Goal: Communication & Community: Answer question/provide support

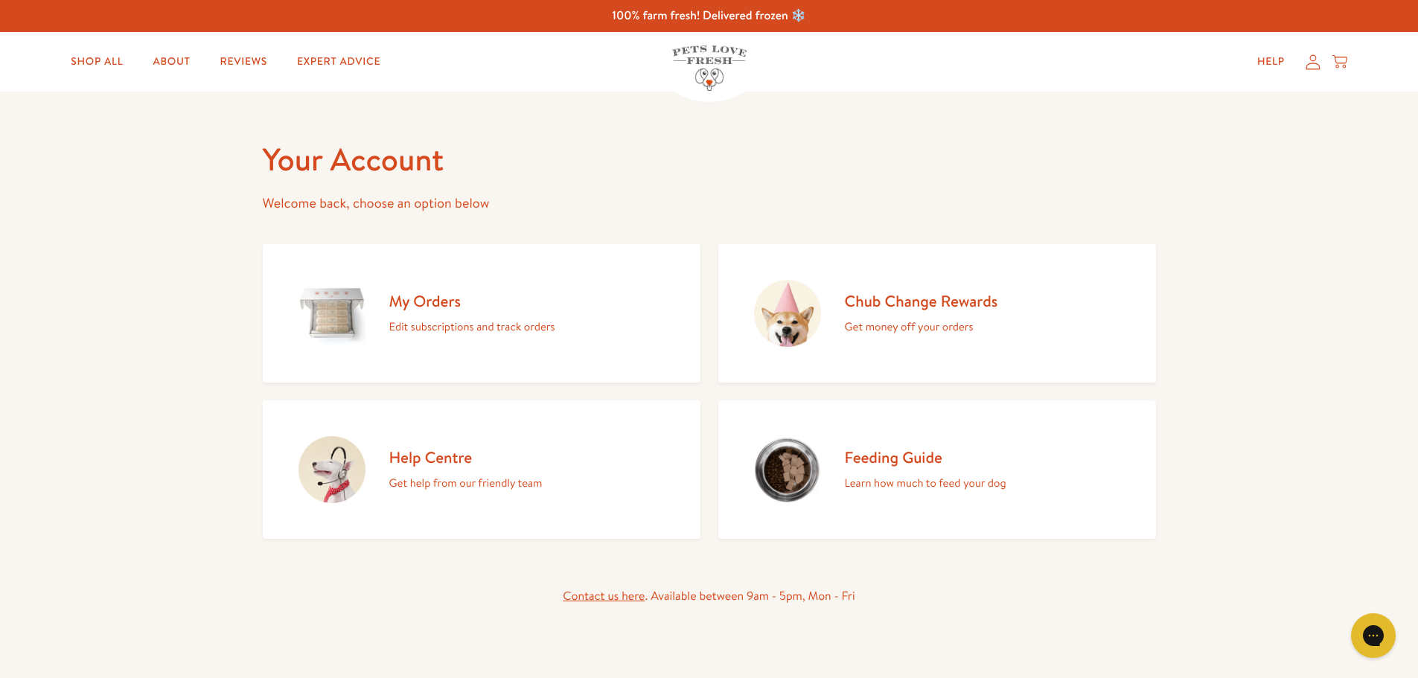
click at [430, 313] on div "My Orders Edit subscriptions and track orders" at bounding box center [472, 313] width 166 height 45
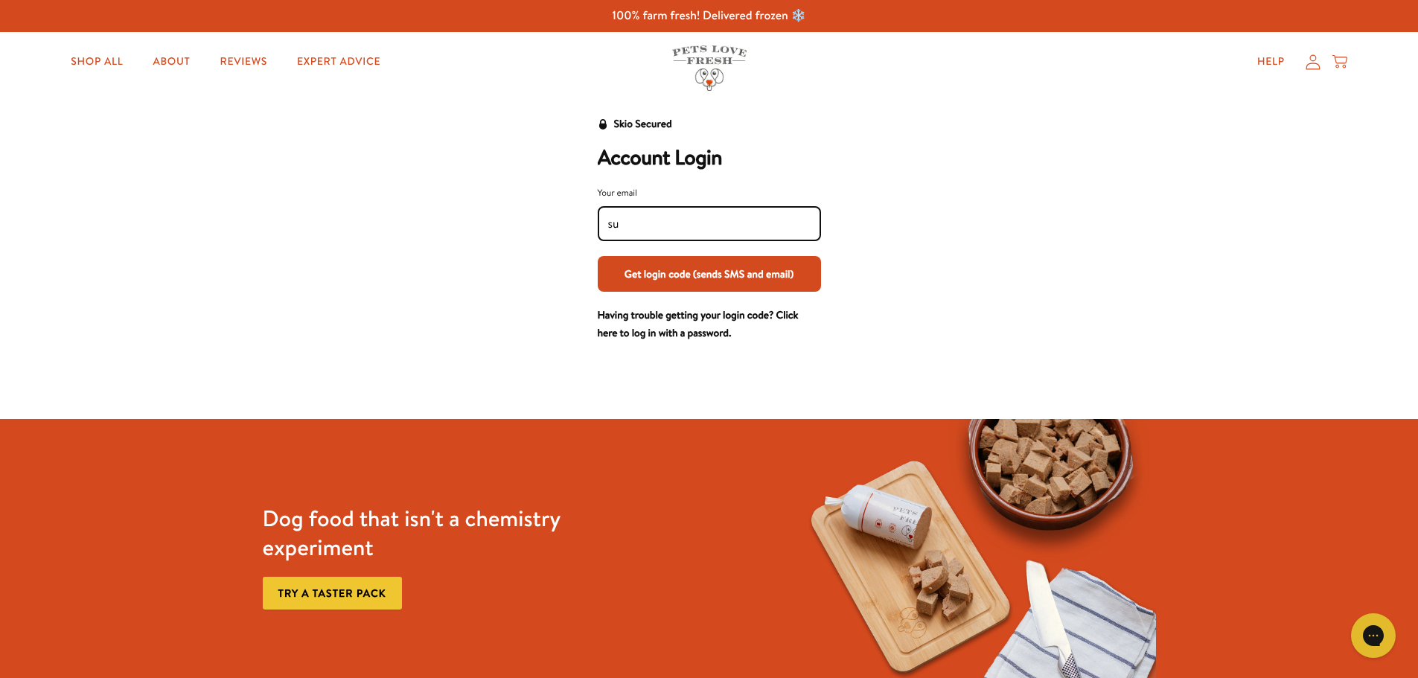
type input "[PERSON_NAME][EMAIL_ADDRESS][DOMAIN_NAME]"
click at [721, 276] on button "Get login code (sends SMS and email)" at bounding box center [709, 274] width 223 height 36
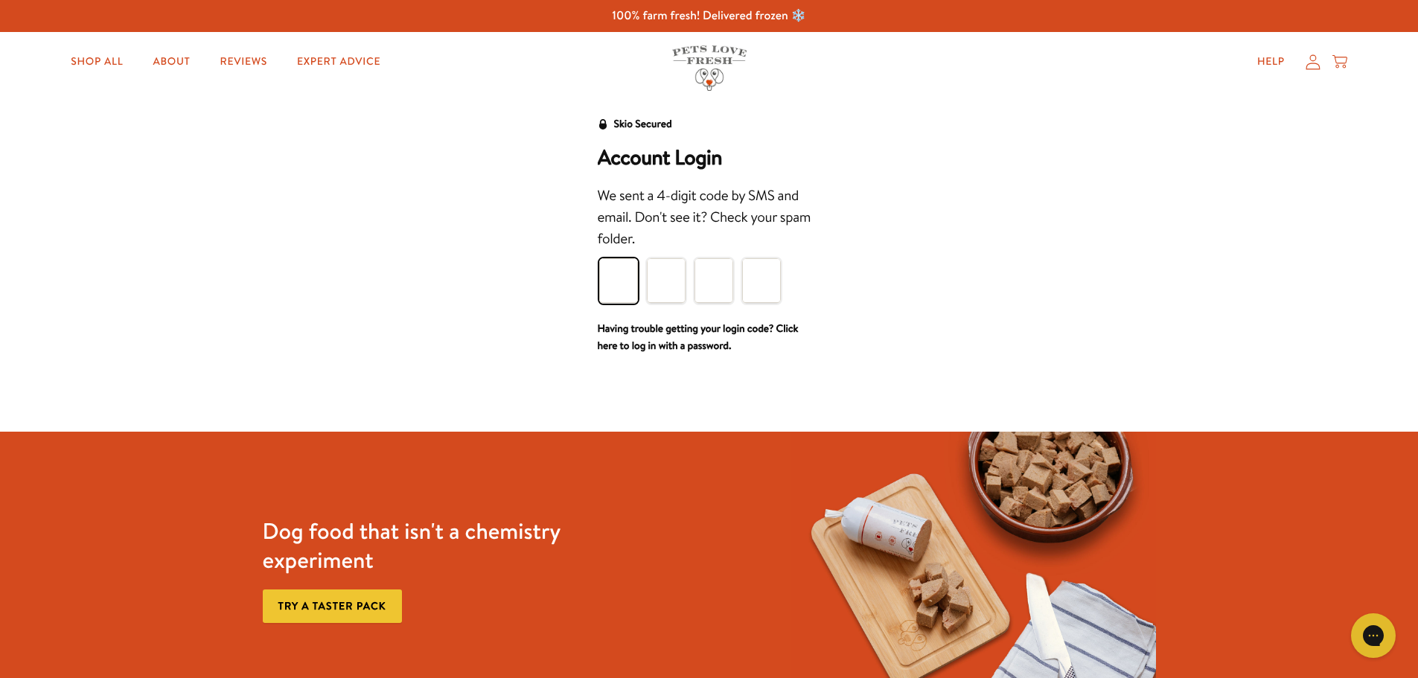
type input "8"
type input "3"
type input "2"
type input "1"
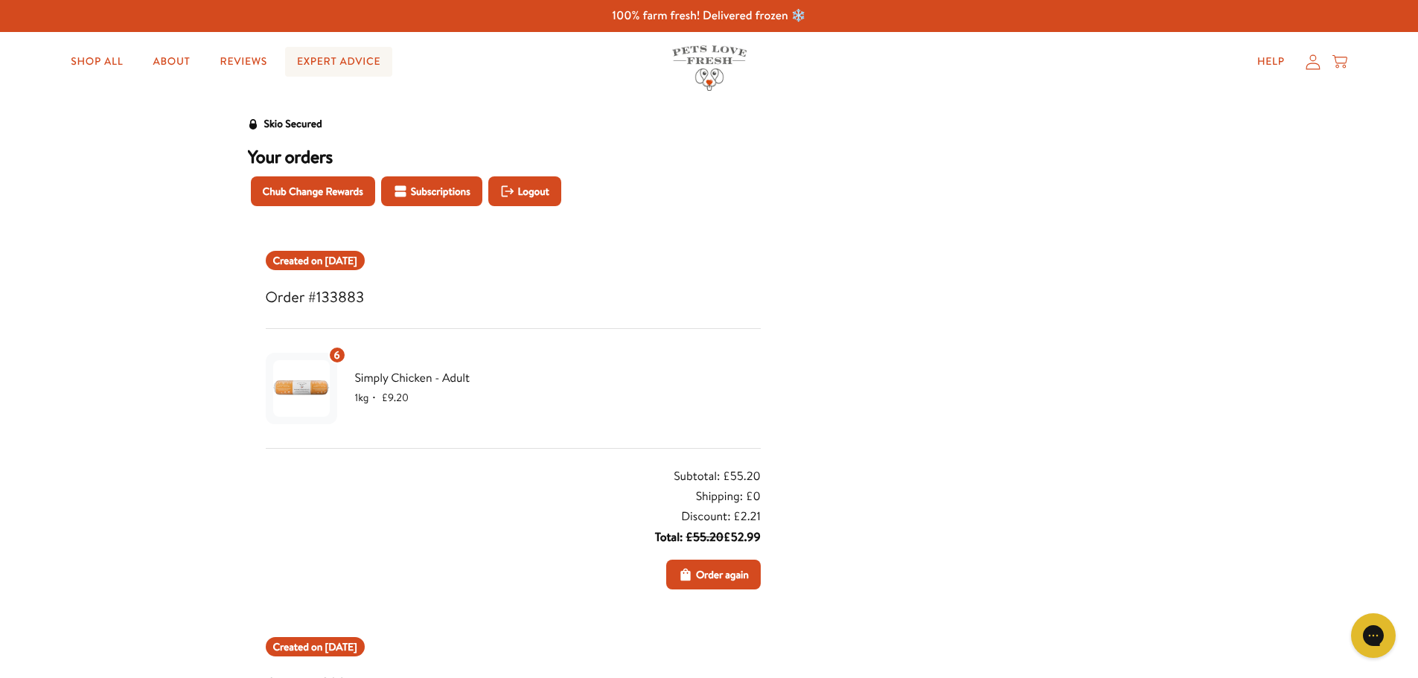
click at [329, 61] on link "Expert Advice" at bounding box center [338, 62] width 107 height 30
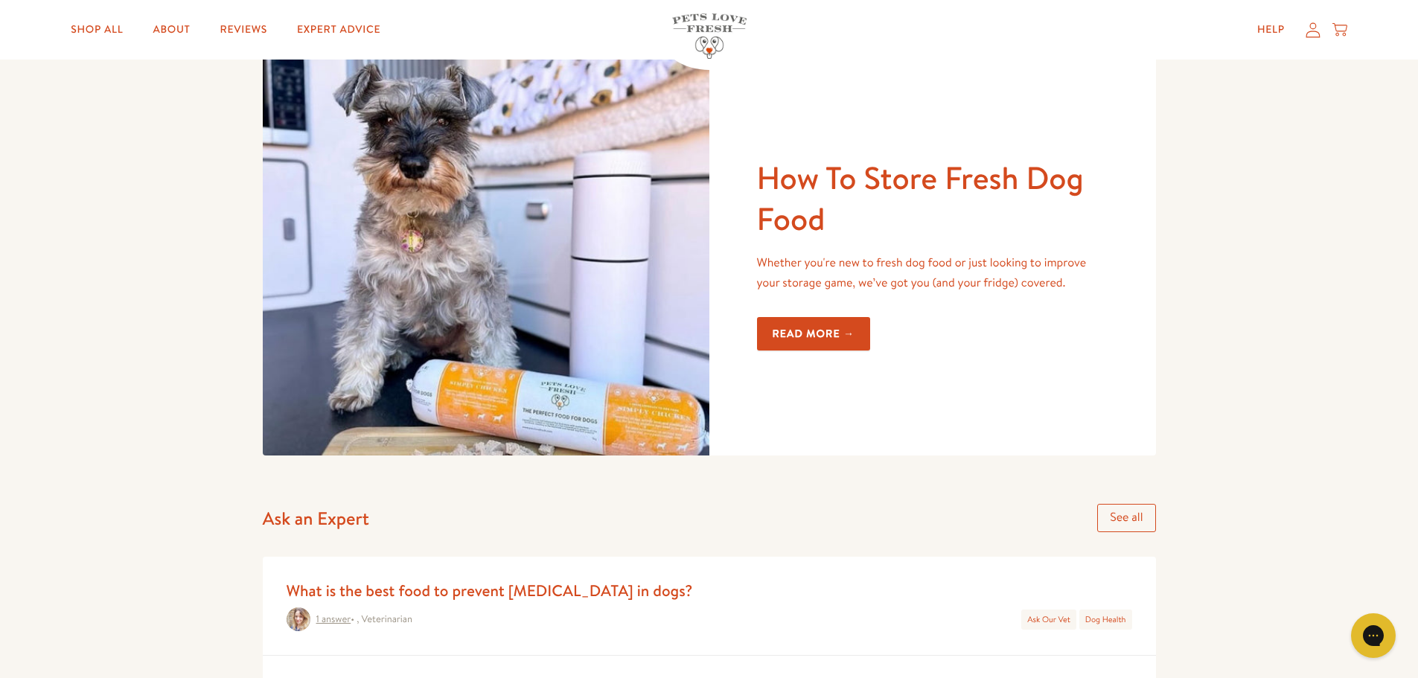
scroll to position [149, 0]
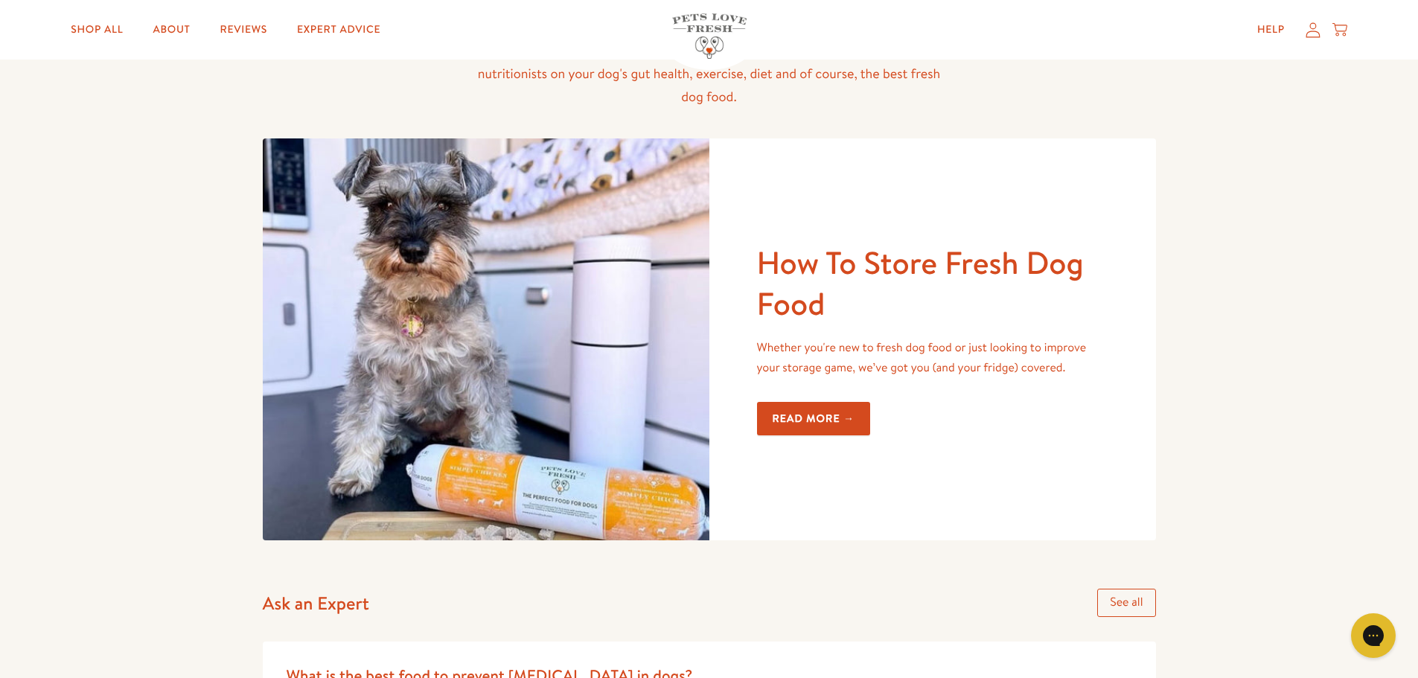
click at [820, 424] on link "Read more →" at bounding box center [814, 418] width 114 height 33
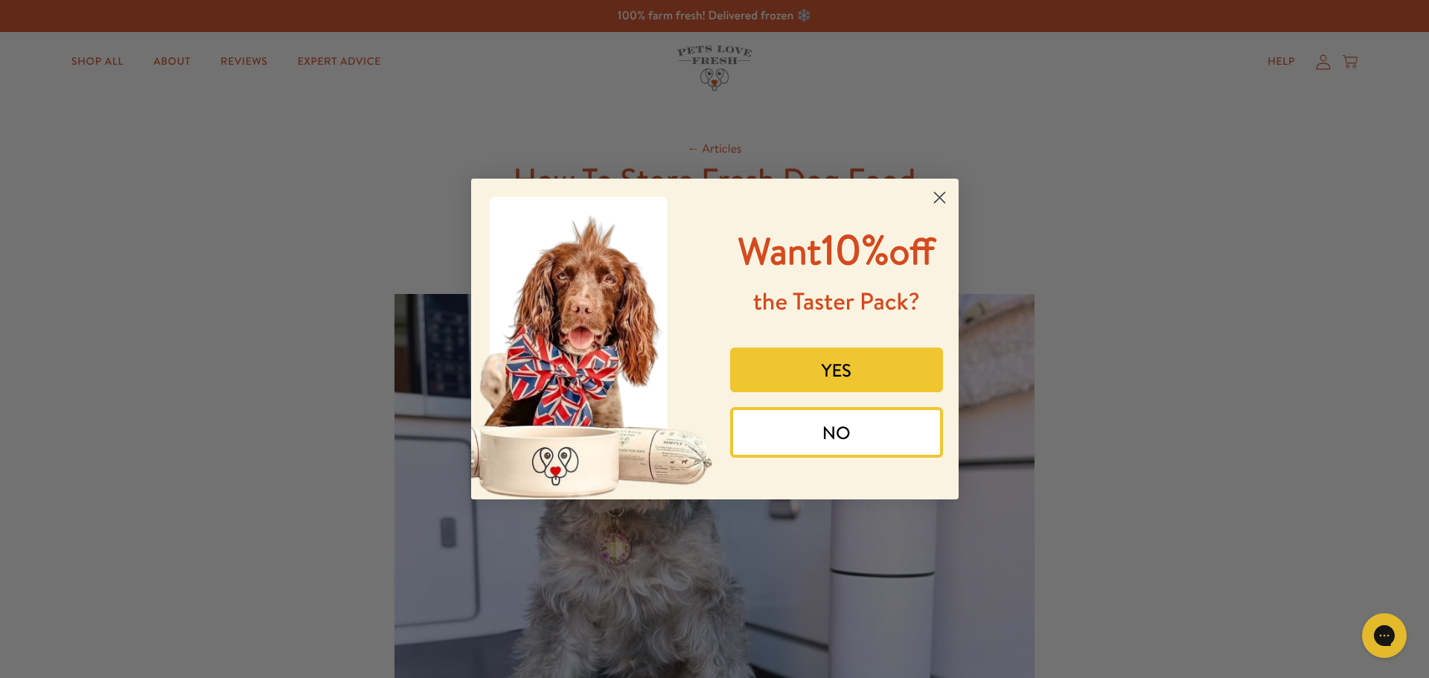
click at [942, 195] on icon "Close dialog" at bounding box center [939, 198] width 10 height 10
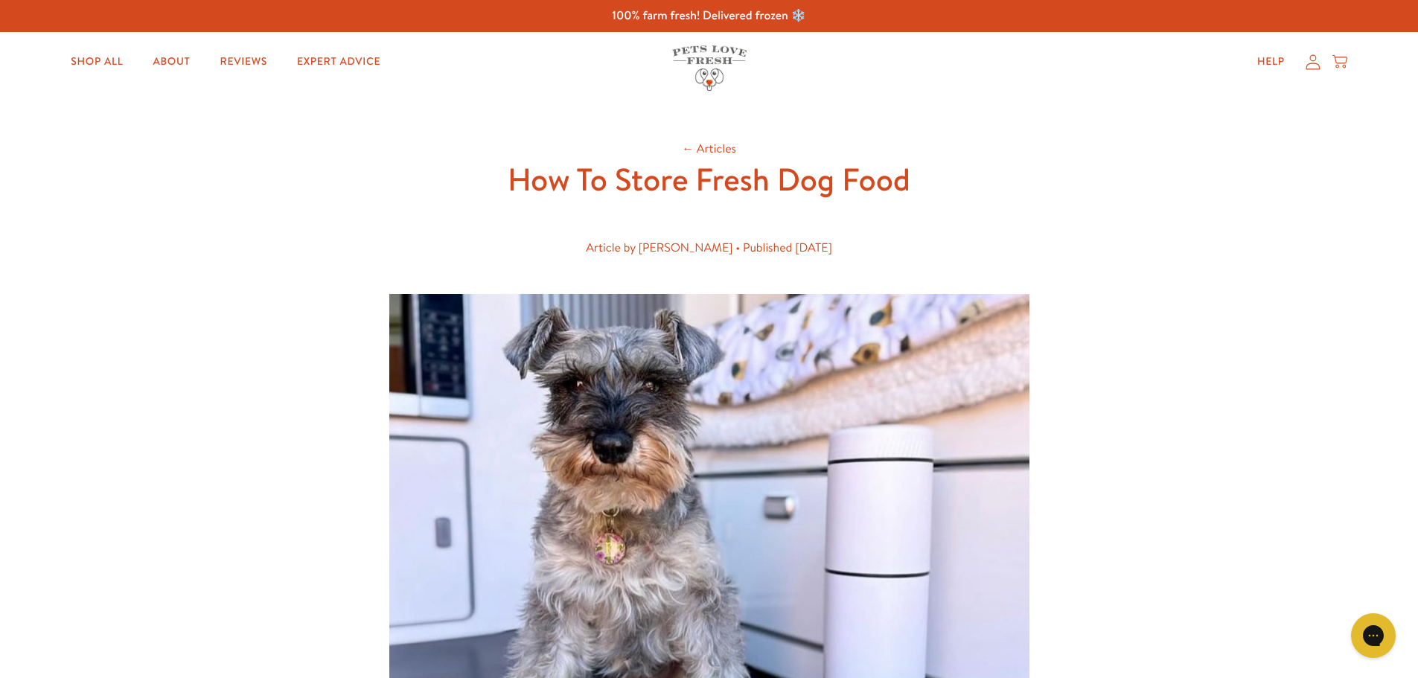
click at [1312, 68] on icon at bounding box center [1313, 62] width 15 height 16
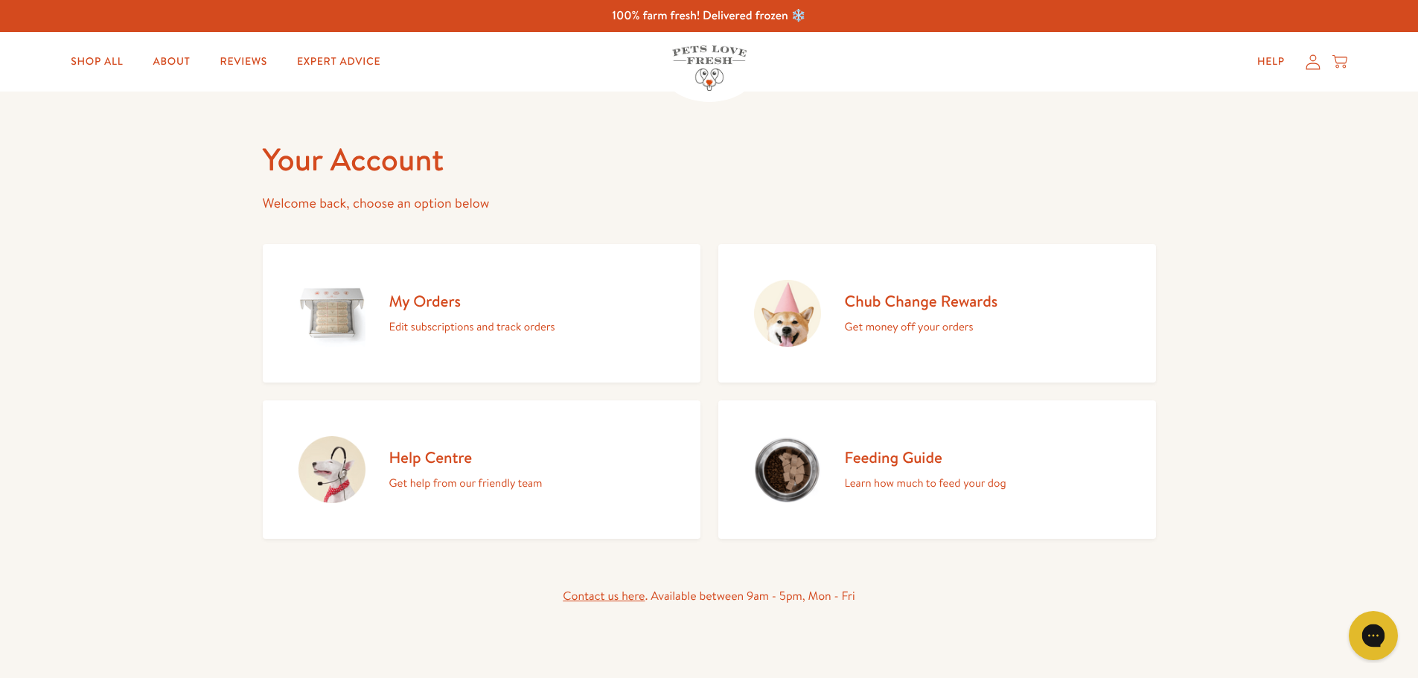
click at [1365, 634] on div "Gorgias live chat" at bounding box center [1373, 635] width 33 height 33
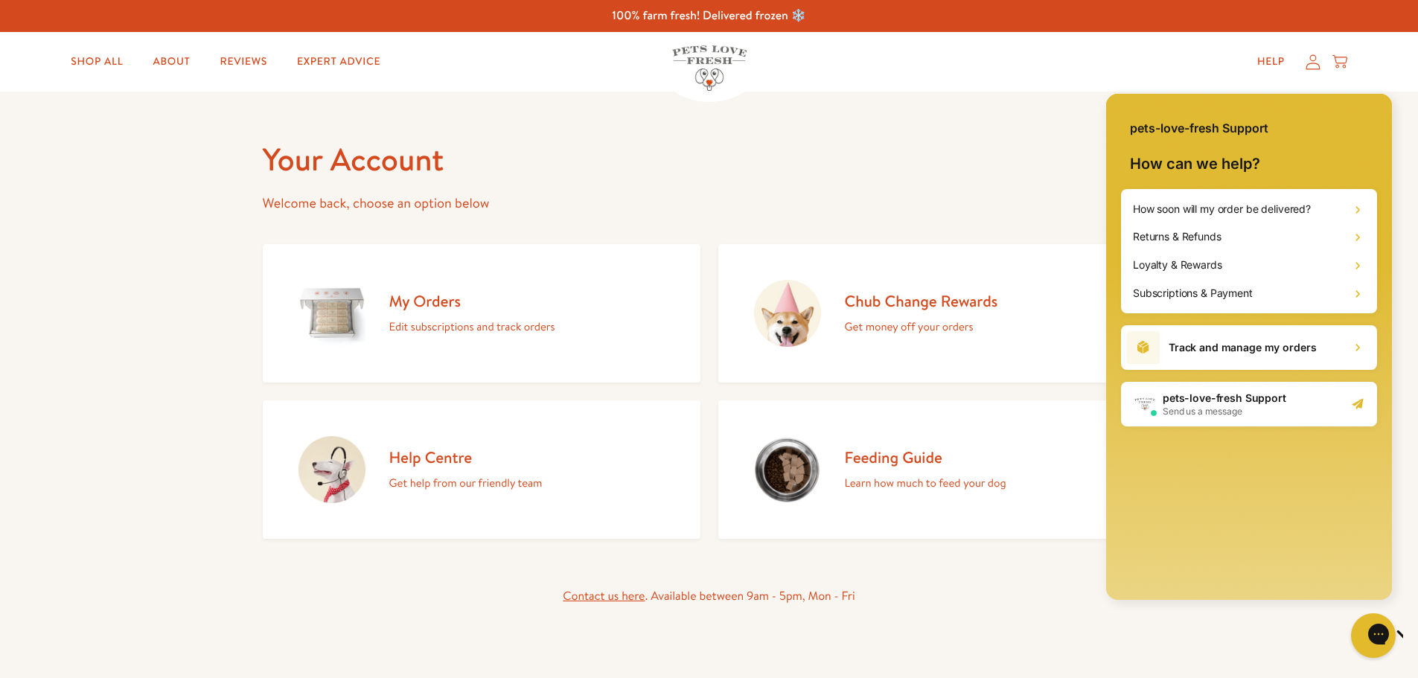
click at [1216, 398] on h2 "pets-love-fresh Support" at bounding box center [1225, 398] width 124 height 15
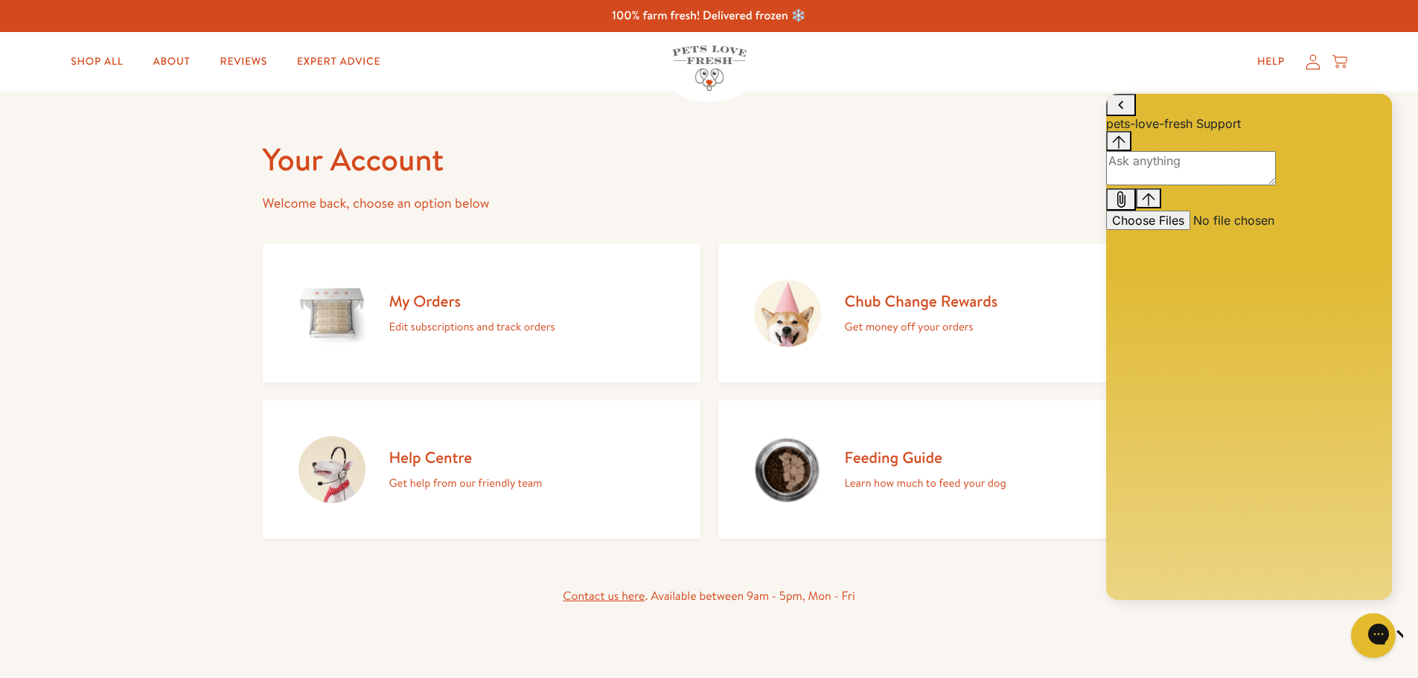
click at [1146, 185] on textarea "live chat message input" at bounding box center [1191, 168] width 170 height 34
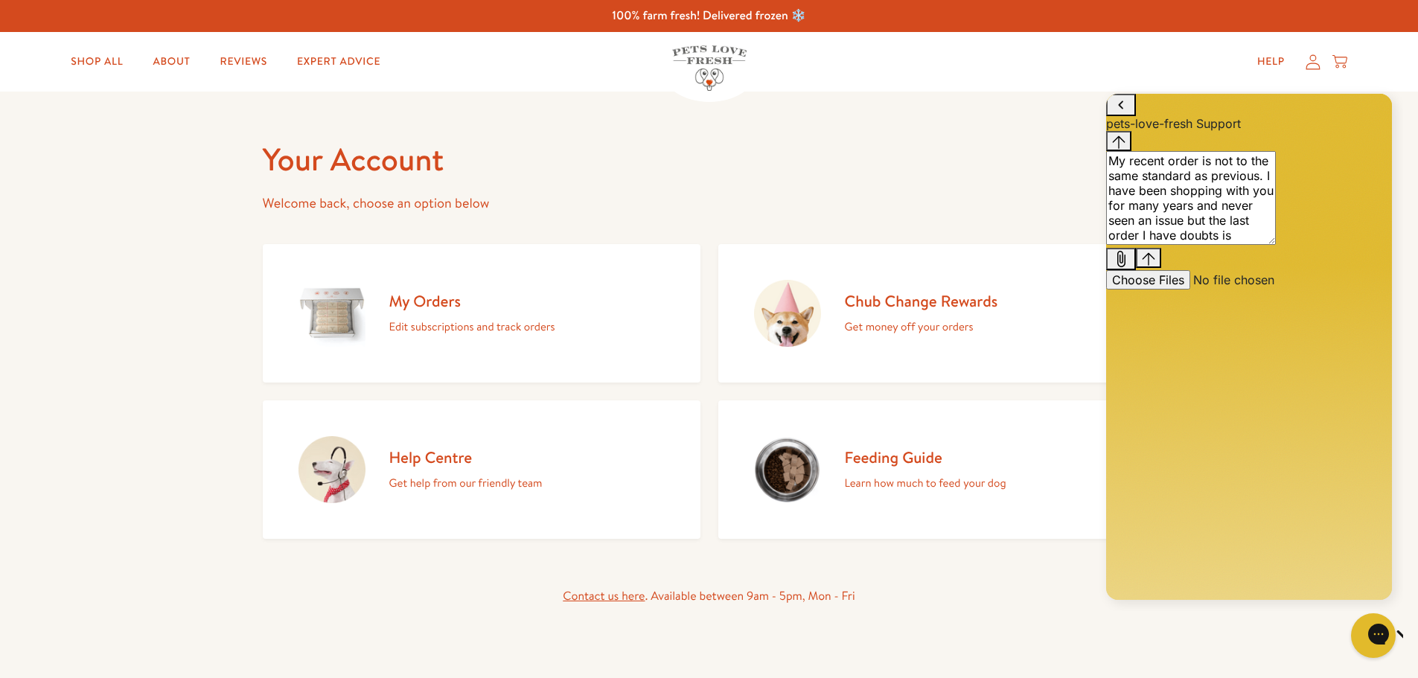
click at [1197, 245] on textarea "My recent order is not to the same standard as previous. I have been shopping w…" at bounding box center [1191, 198] width 170 height 94
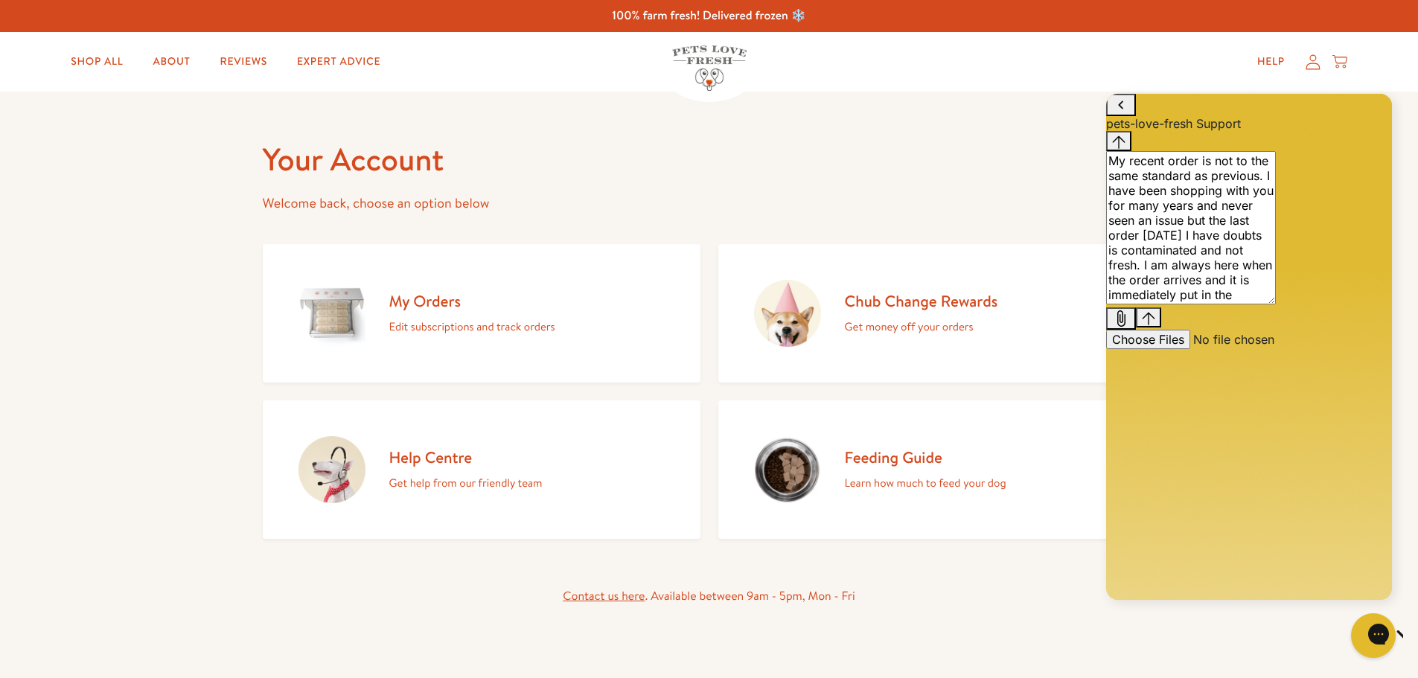
scroll to position [7, 0]
drag, startPoint x: 1130, startPoint y: 461, endPoint x: 1277, endPoint y: 581, distance: 190.4
click at [1276, 304] on textarea "My recent order is not to the same standard as previous. I have been shopping w…" at bounding box center [1191, 227] width 170 height 153
type textarea "My recent order is not to the same standard as previous. I have been shopping w…"
click at [1201, 304] on textarea "My recent order is not to the same standard as previous. I have been shopping w…" at bounding box center [1191, 227] width 170 height 153
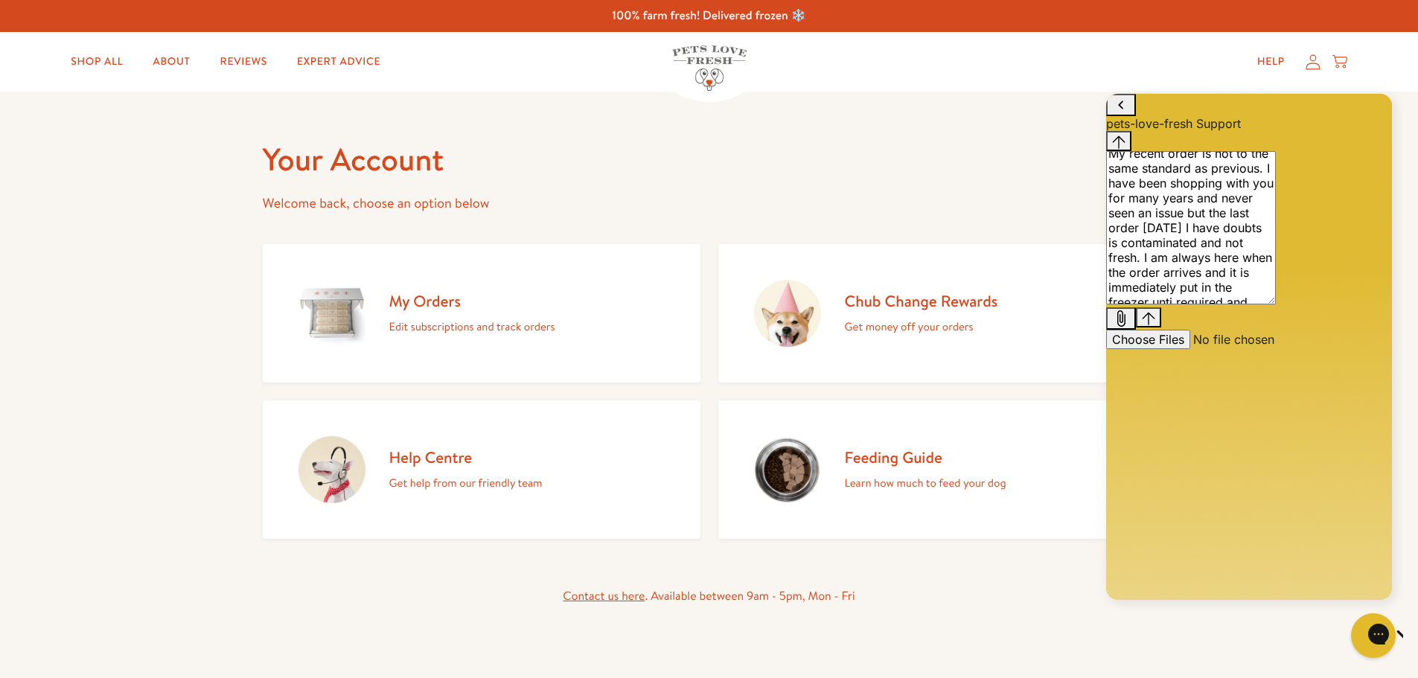
click at [432, 463] on h2 "Help Centre" at bounding box center [465, 457] width 153 height 20
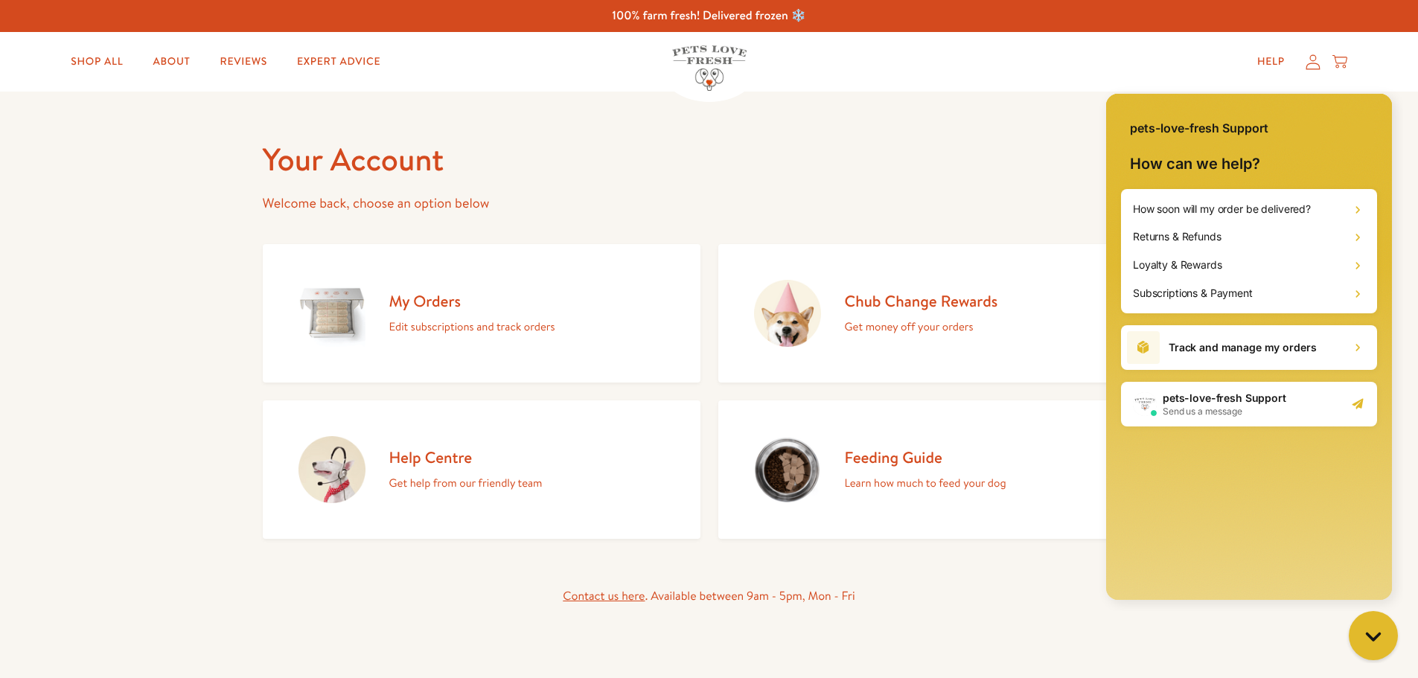
click at [1366, 642] on icon "Gorgias live chat" at bounding box center [1373, 636] width 16 height 16
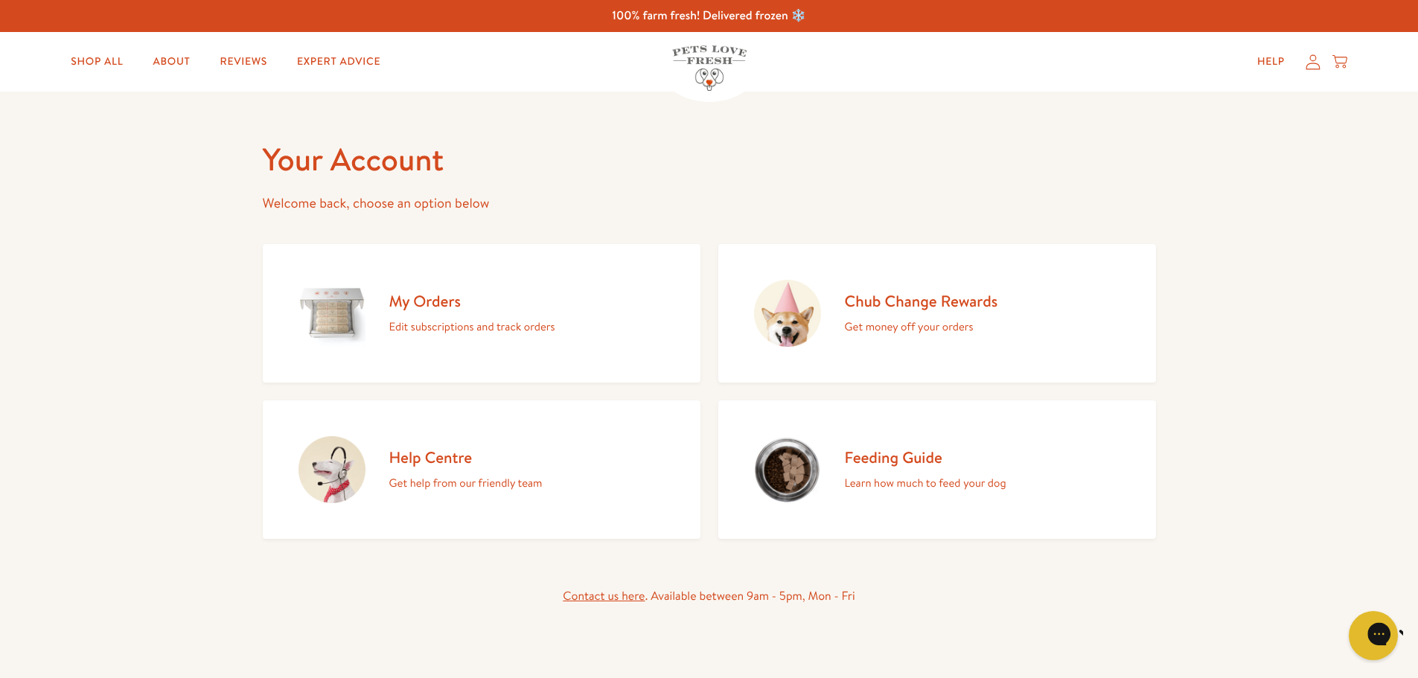
click at [1417, 642] on icon "Gorgias live chat" at bounding box center [1432, 634] width 16 height 16
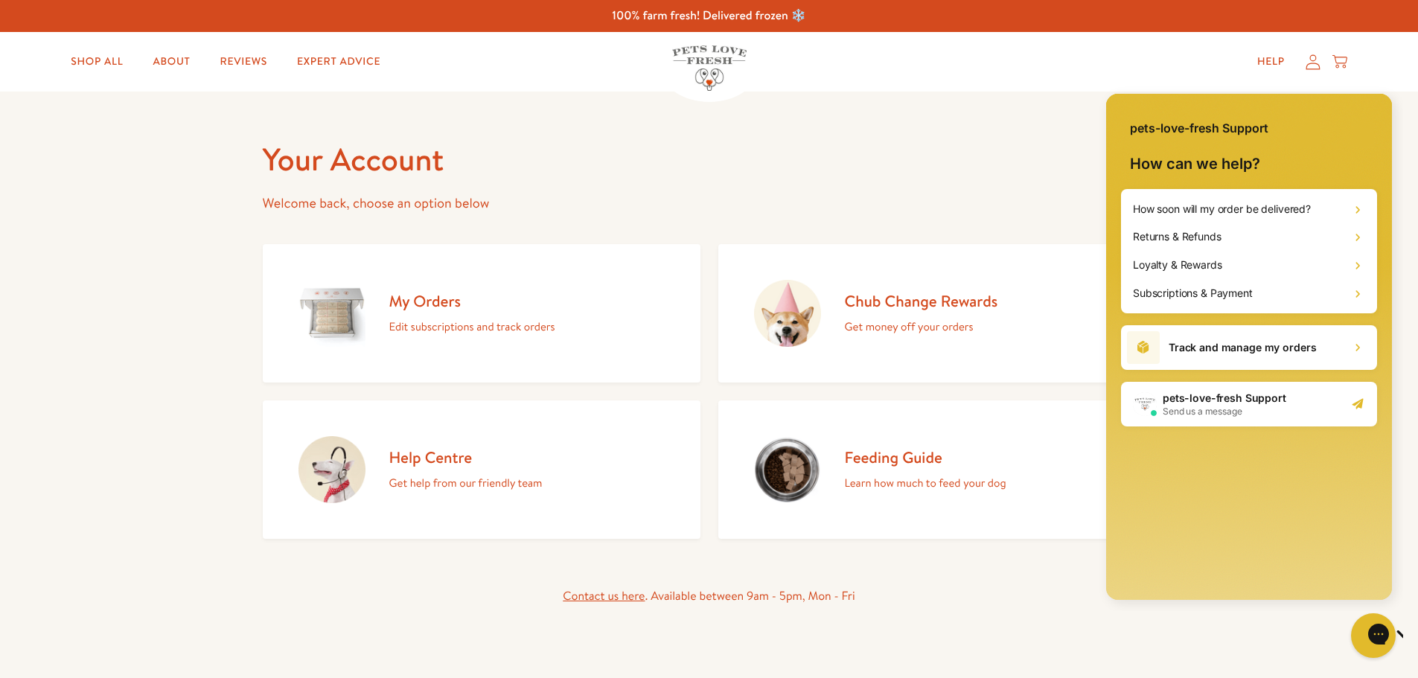
click at [1216, 414] on span "Send us a message" at bounding box center [1225, 412] width 124 height 12
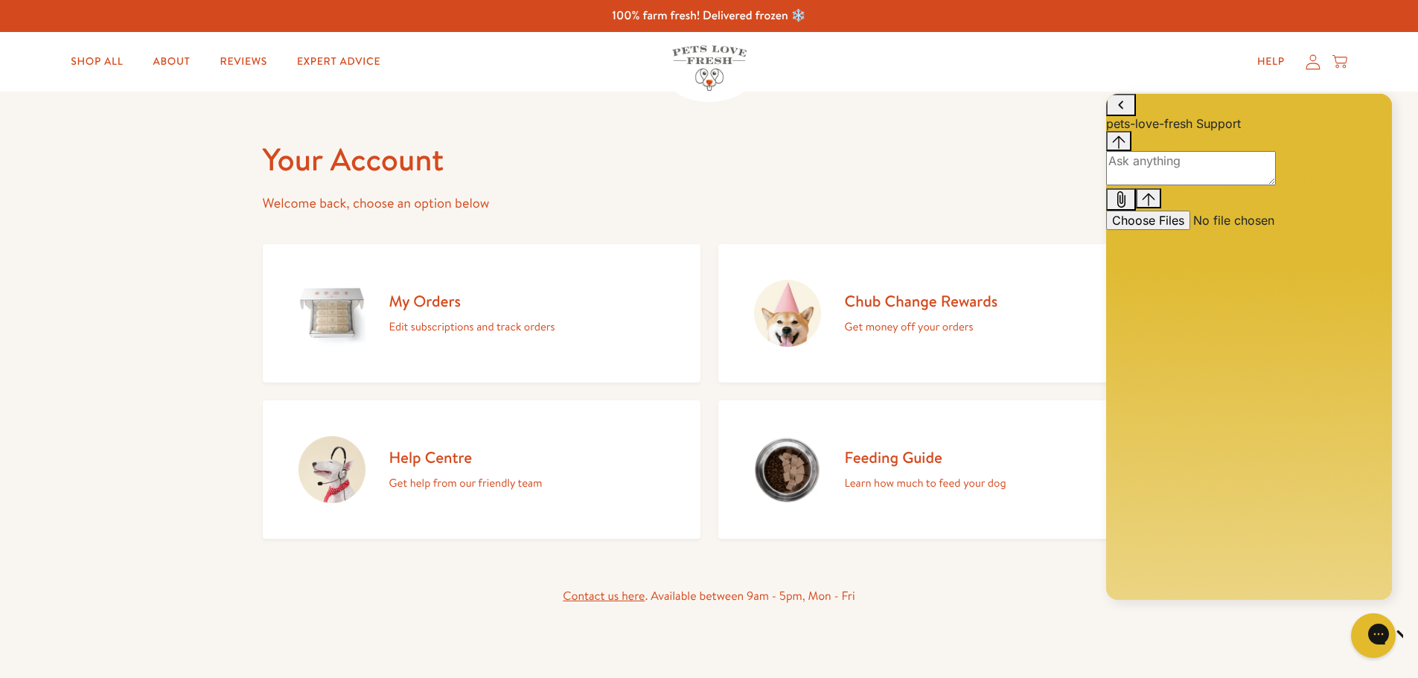
click at [1183, 185] on textarea "live chat message input" at bounding box center [1191, 168] width 170 height 34
paste textarea "My recent order is not to the same standard as previous. I have been shopping w…"
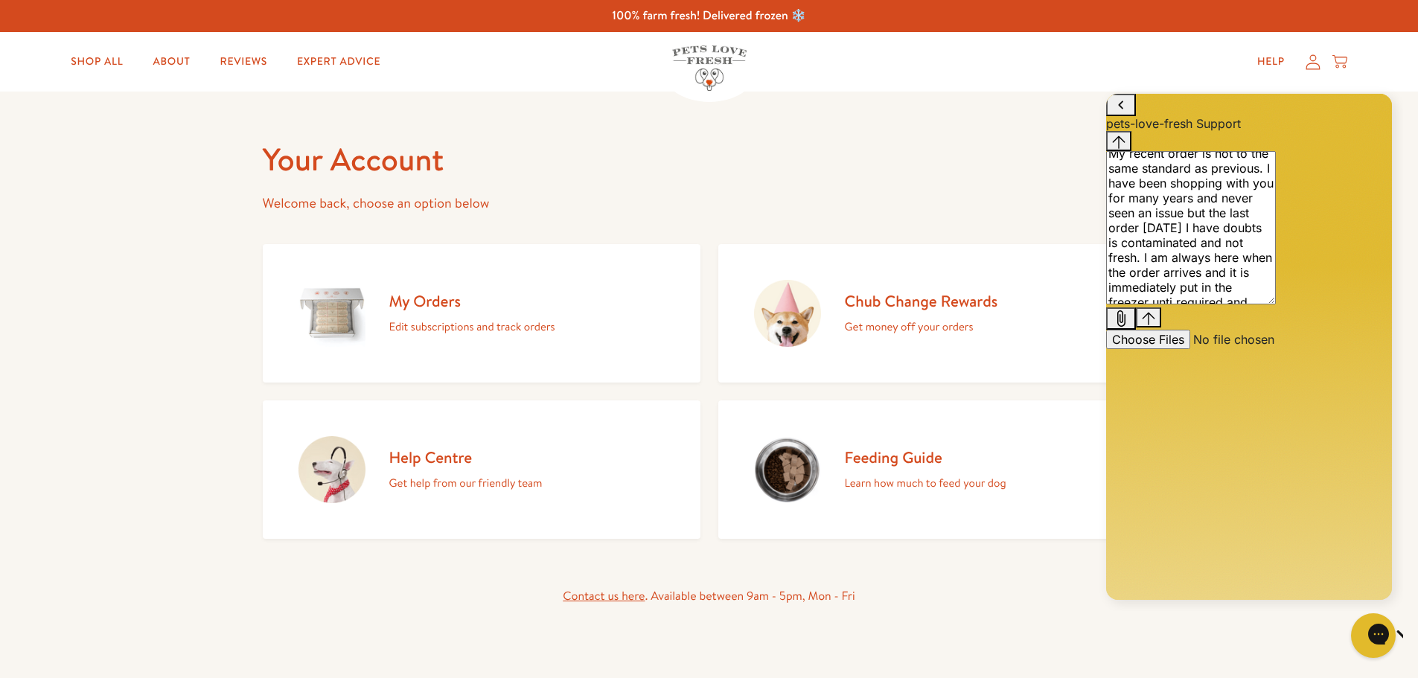
click at [1167, 304] on textarea "My recent order is not to the same standard as previous. I have been shopping w…" at bounding box center [1191, 227] width 170 height 153
click at [1276, 304] on textarea "My recent order is not to the same standard as previous. I have been shopping w…" at bounding box center [1191, 227] width 170 height 153
click at [1202, 304] on textarea "My recent order is not to the same standard as previous. I have been shopping w…" at bounding box center [1191, 227] width 170 height 153
click at [1251, 304] on textarea "My recent order is not to the same standard as previous. I have been shopping w…" at bounding box center [1191, 227] width 170 height 153
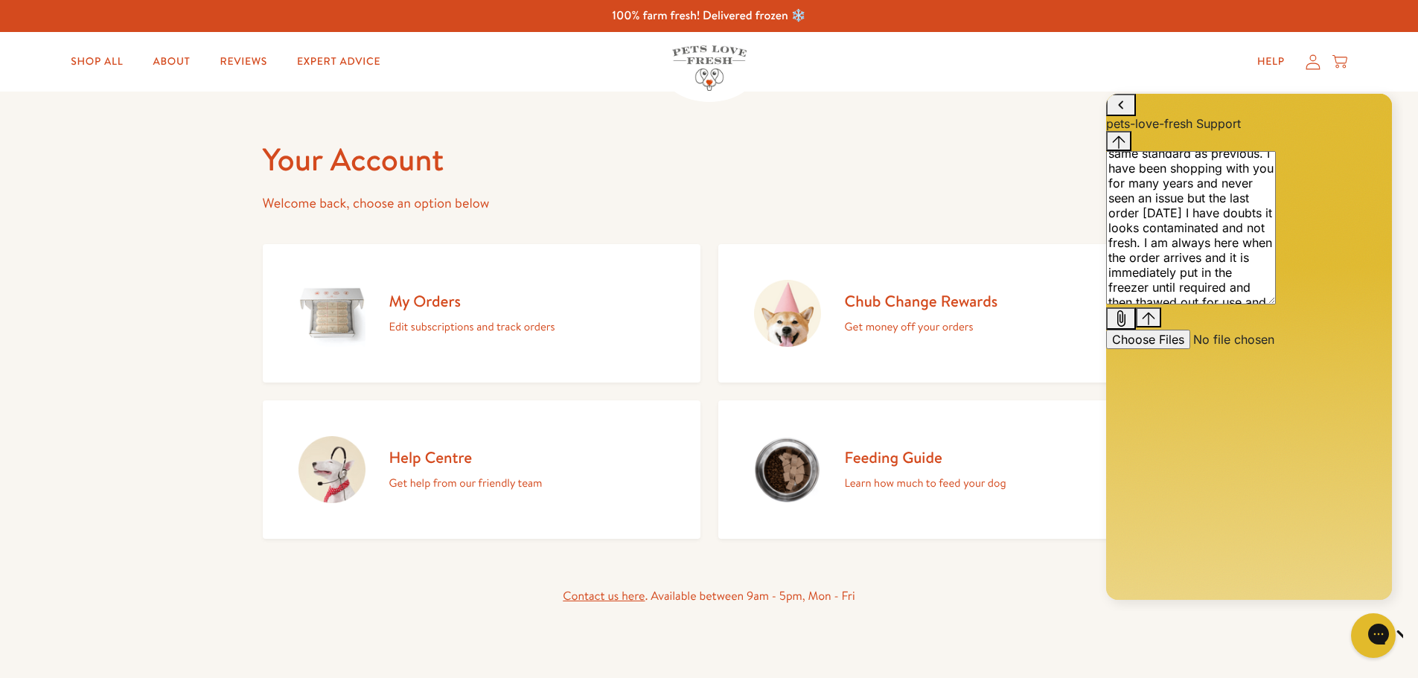
click at [1253, 304] on textarea "My recent order is not to the same standard as previous. I have been shopping w…" at bounding box center [1191, 227] width 170 height 153
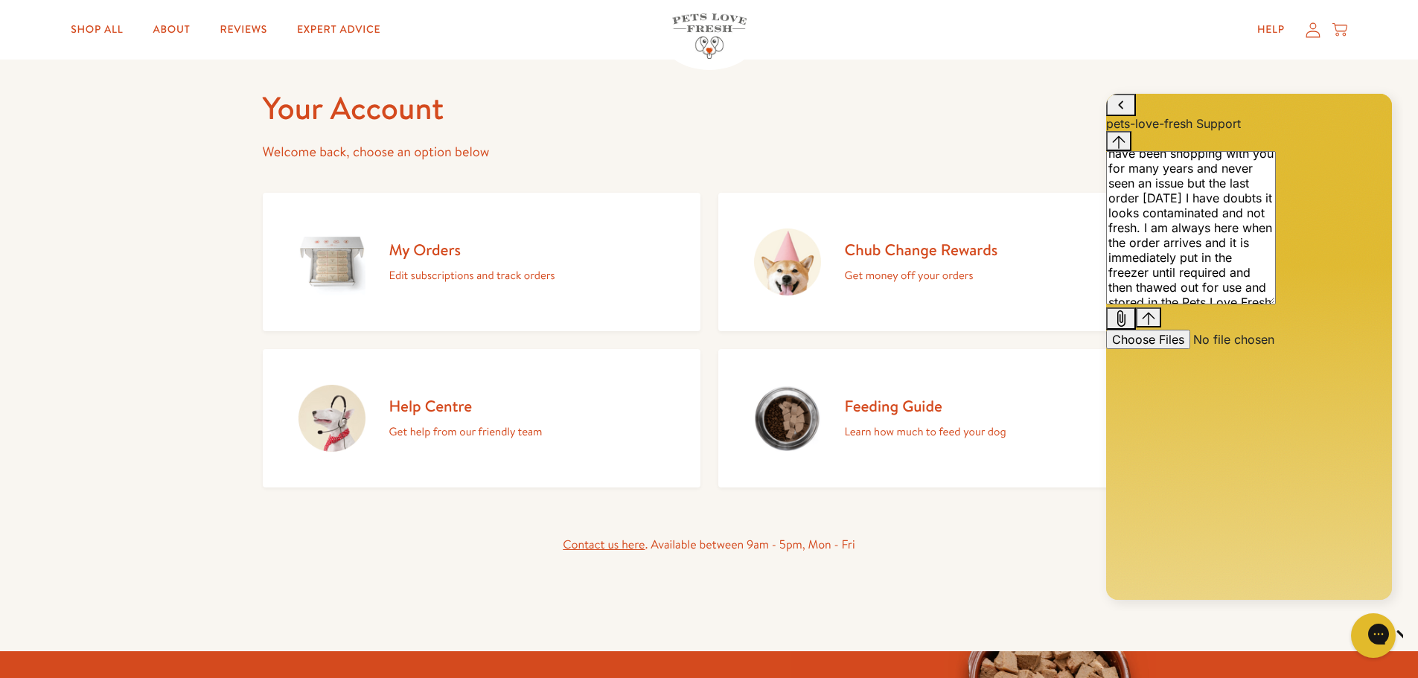
scroll to position [74, 0]
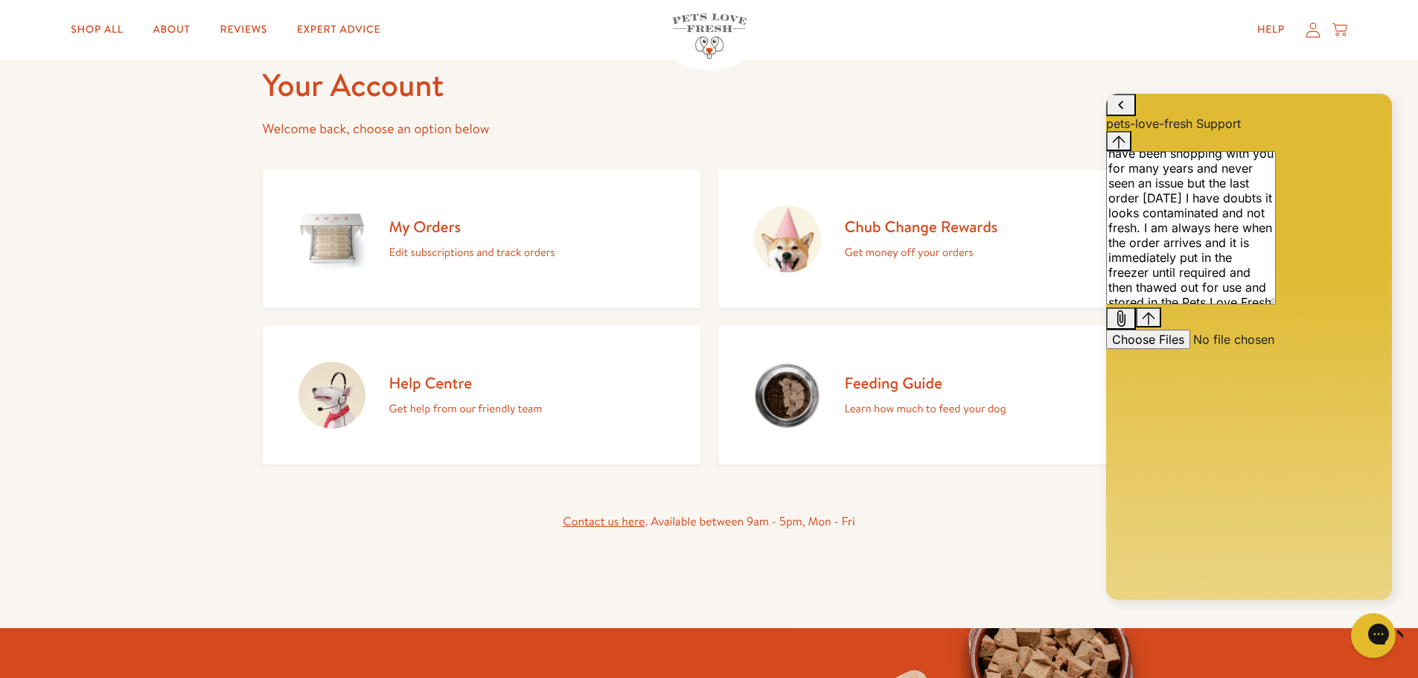
click at [1202, 304] on textarea "My recent order is not to the same standard as previous. I have been shopping w…" at bounding box center [1191, 227] width 170 height 153
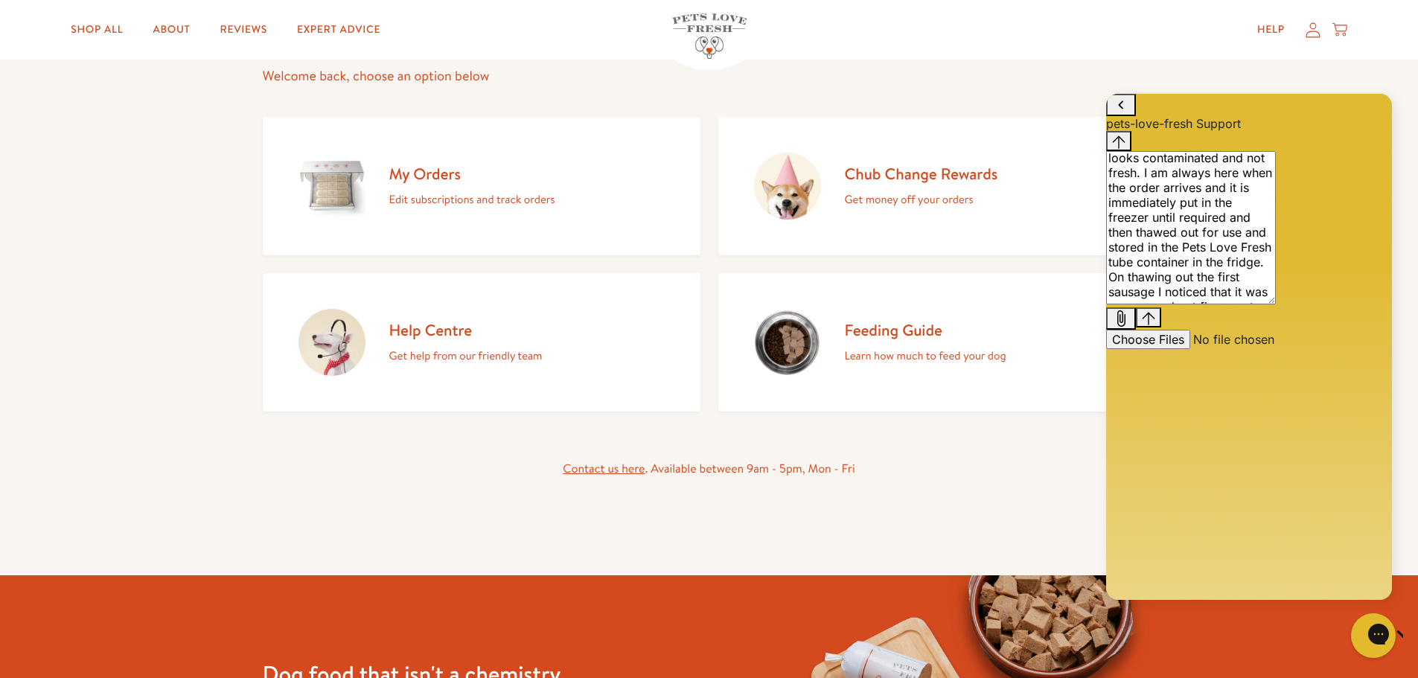
scroll to position [223, 0]
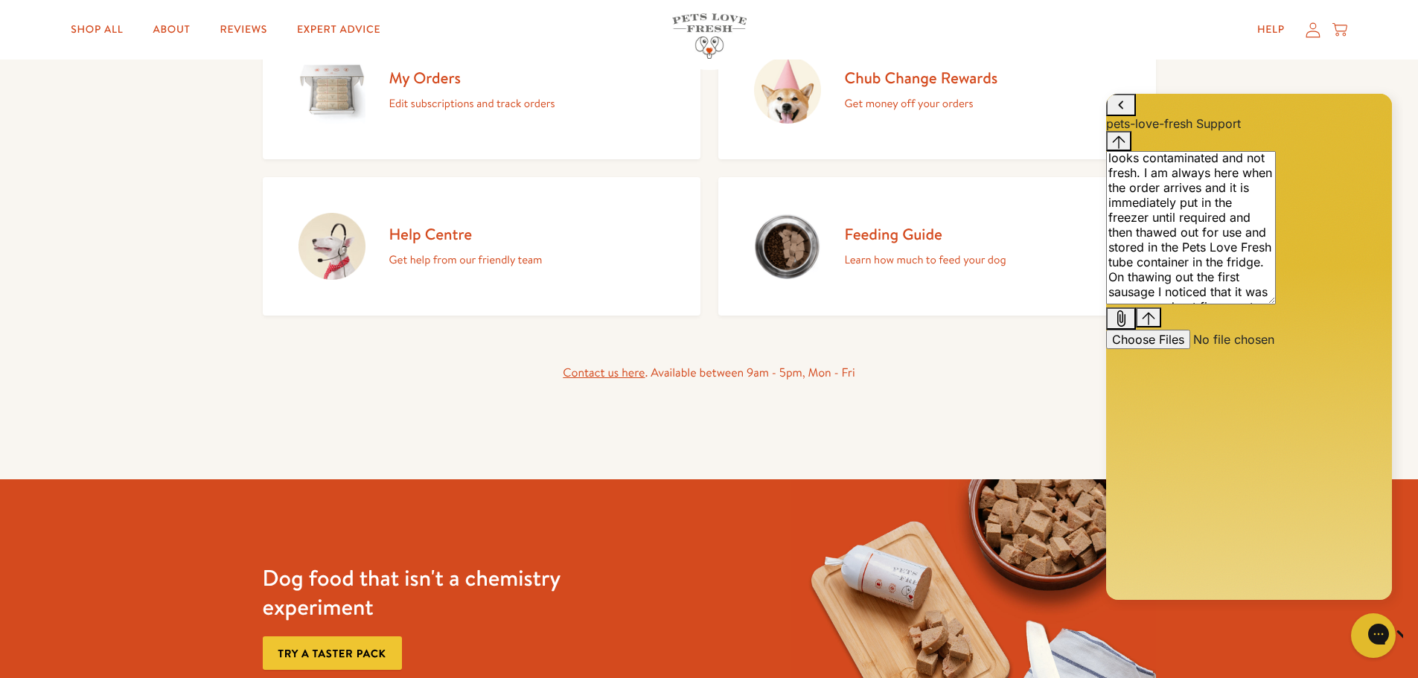
click at [1276, 304] on textarea "My recent order is not to the same standard as previous. I have been shopping w…" at bounding box center [1191, 227] width 170 height 153
click at [1168, 304] on textarea "My recent order is not to the same standard as previous. I have been shopping w…" at bounding box center [1191, 227] width 170 height 153
click at [1238, 304] on textarea "My recent order is not to the same standard as previous. I have been shopping w…" at bounding box center [1191, 227] width 170 height 153
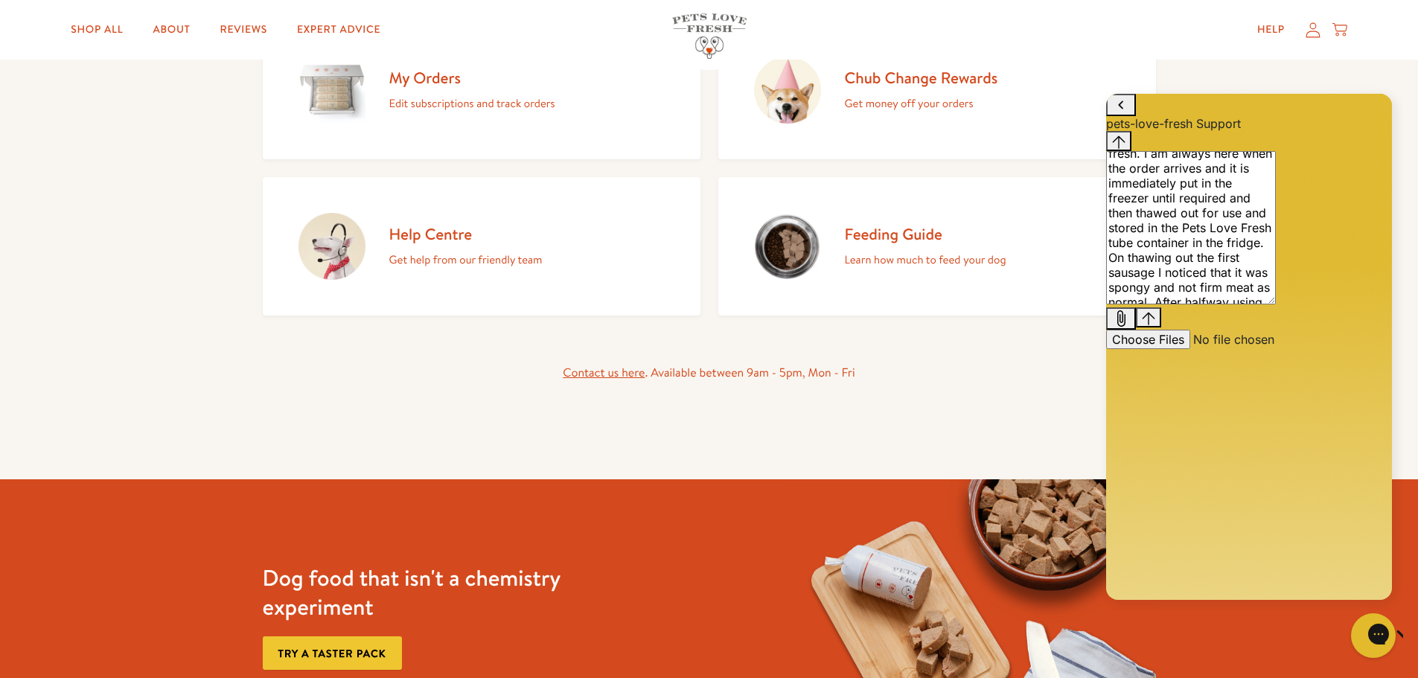
click at [1228, 304] on textarea "My recent order is not to the same standard as previous. I have been shopping w…" at bounding box center [1191, 227] width 170 height 153
click at [1260, 304] on textarea "My recent order is not to the same standard as previous. I have been shopping w…" at bounding box center [1191, 227] width 170 height 153
click at [1187, 304] on textarea "My recent order is not to the same standard as previous. I have been shopping w…" at bounding box center [1191, 227] width 170 height 153
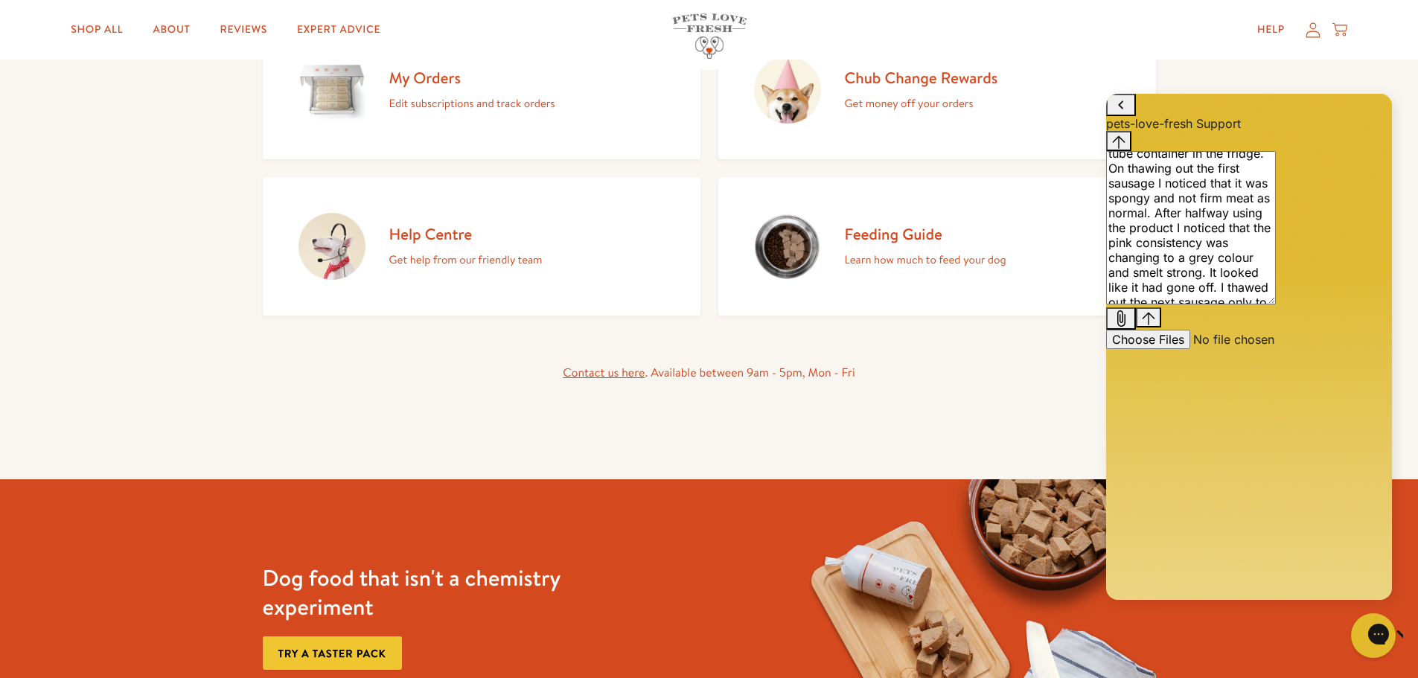
click at [1276, 304] on textarea "My recent order is not to the same standard as previous. I have been shopping w…" at bounding box center [1191, 227] width 170 height 153
type textarea "My recent order is not to the same standard as previous. I have been shopping w…"
click at [1417, 634] on icon "Gorgias live chat" at bounding box center [1432, 634] width 16 height 16
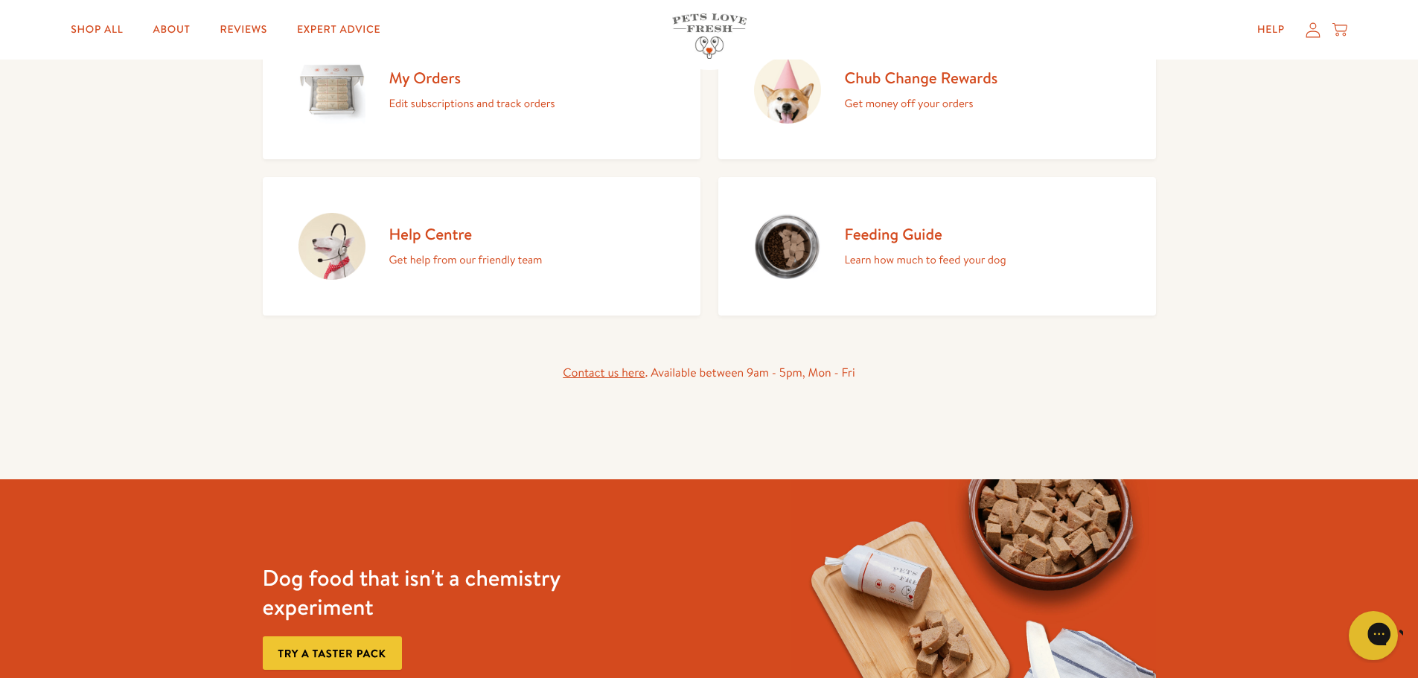
click at [1417, 634] on icon "Gorgias live chat" at bounding box center [1432, 634] width 16 height 16
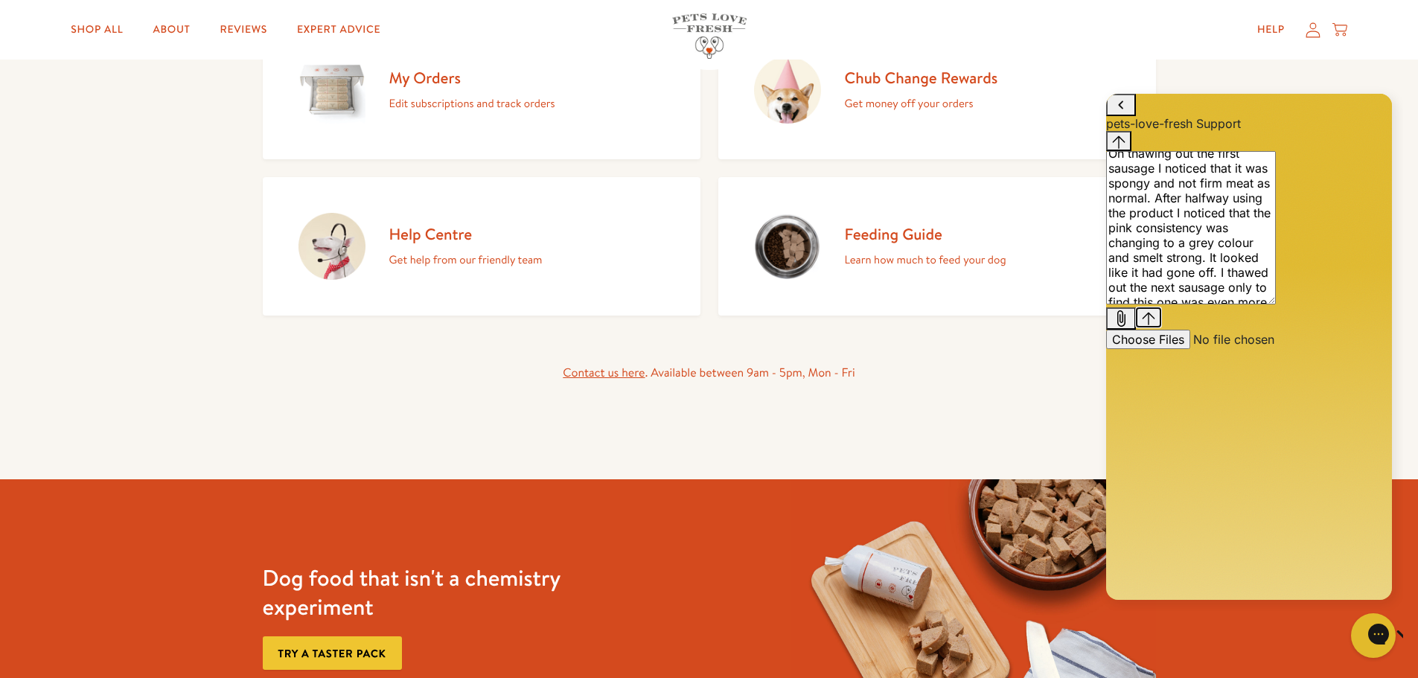
click at [1155, 325] on icon "Send message" at bounding box center [1148, 318] width 13 height 13
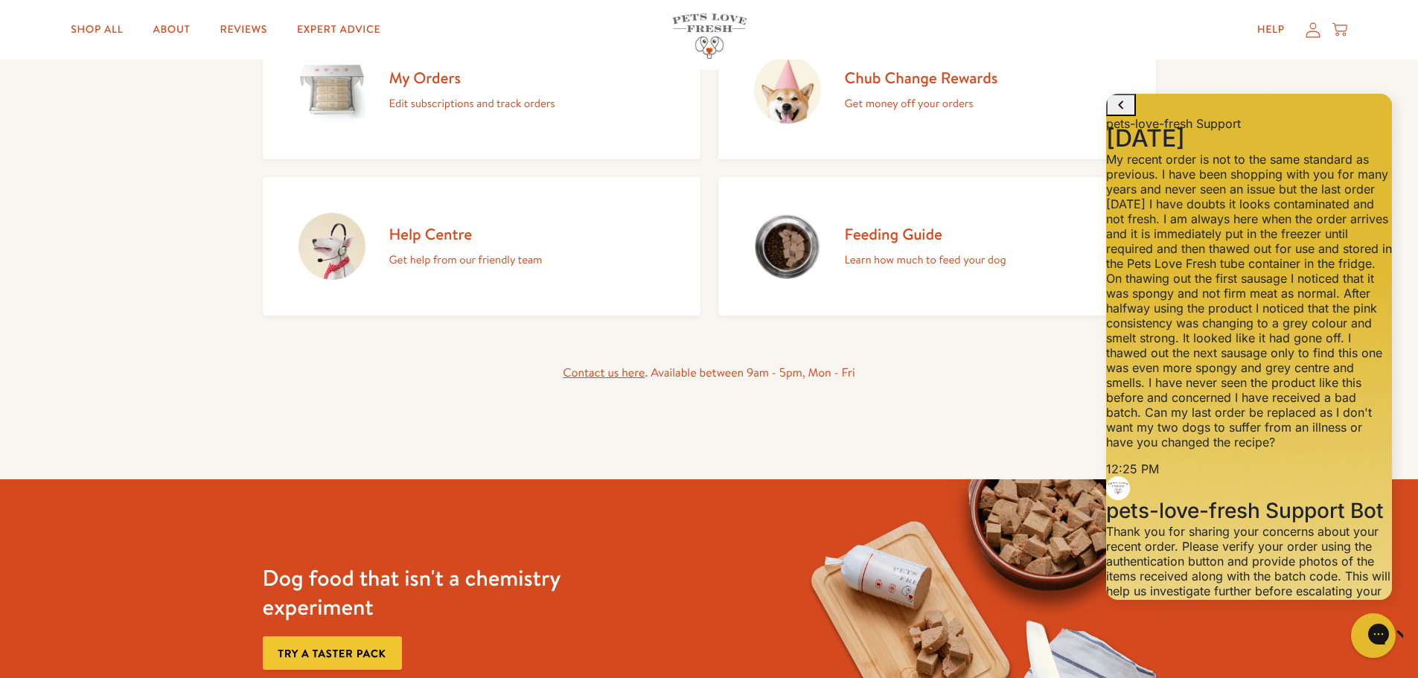
scroll to position [371, 0]
click at [1225, 660] on button "Verify order details" at bounding box center [1165, 669] width 119 height 19
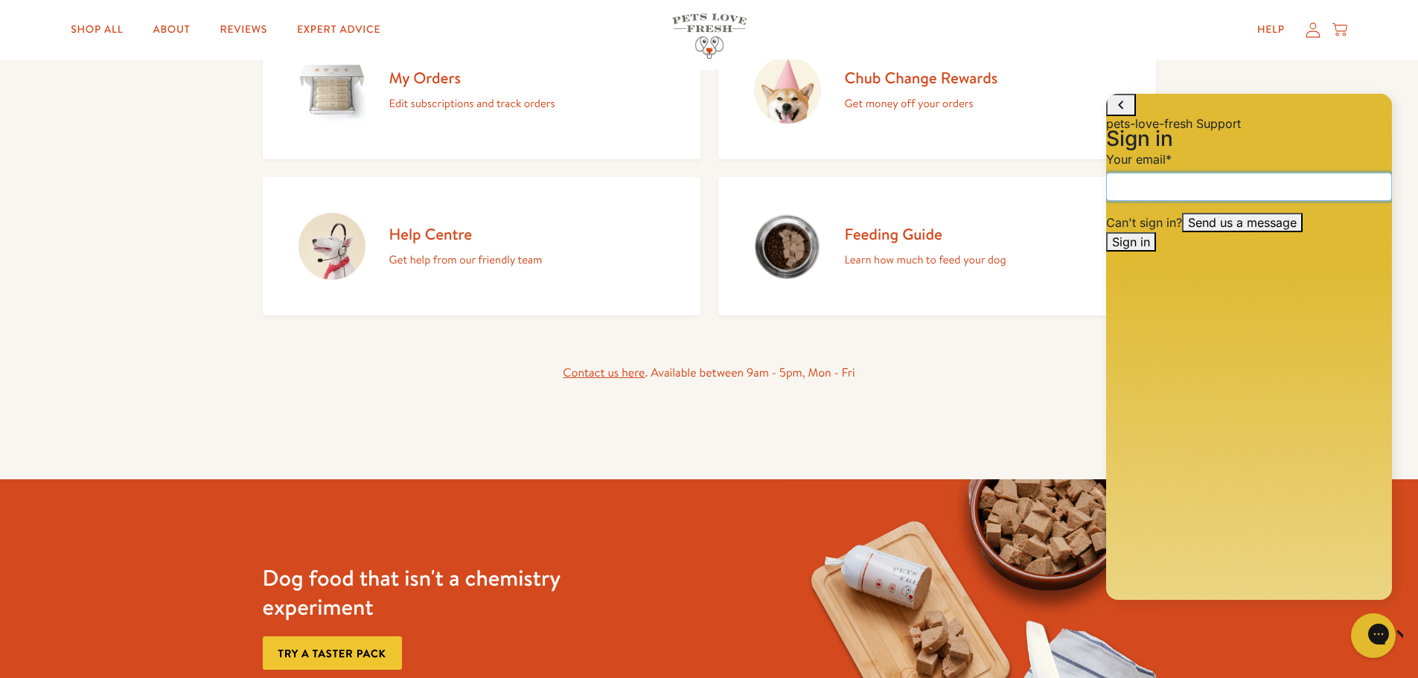
click at [1153, 201] on input "email" at bounding box center [1249, 187] width 286 height 28
type input "susan@thomasestates.co.uk"
click at [1150, 249] on span "Sign in" at bounding box center [1131, 241] width 38 height 15
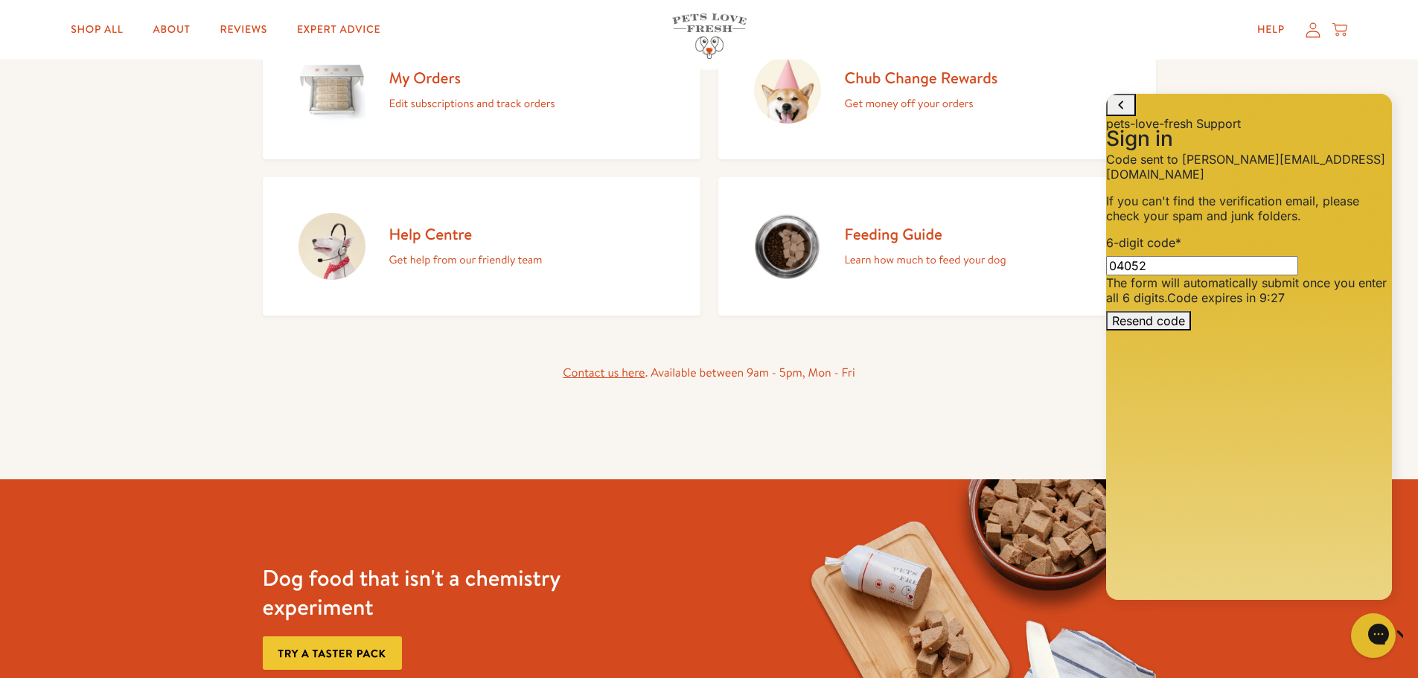
type input "040526"
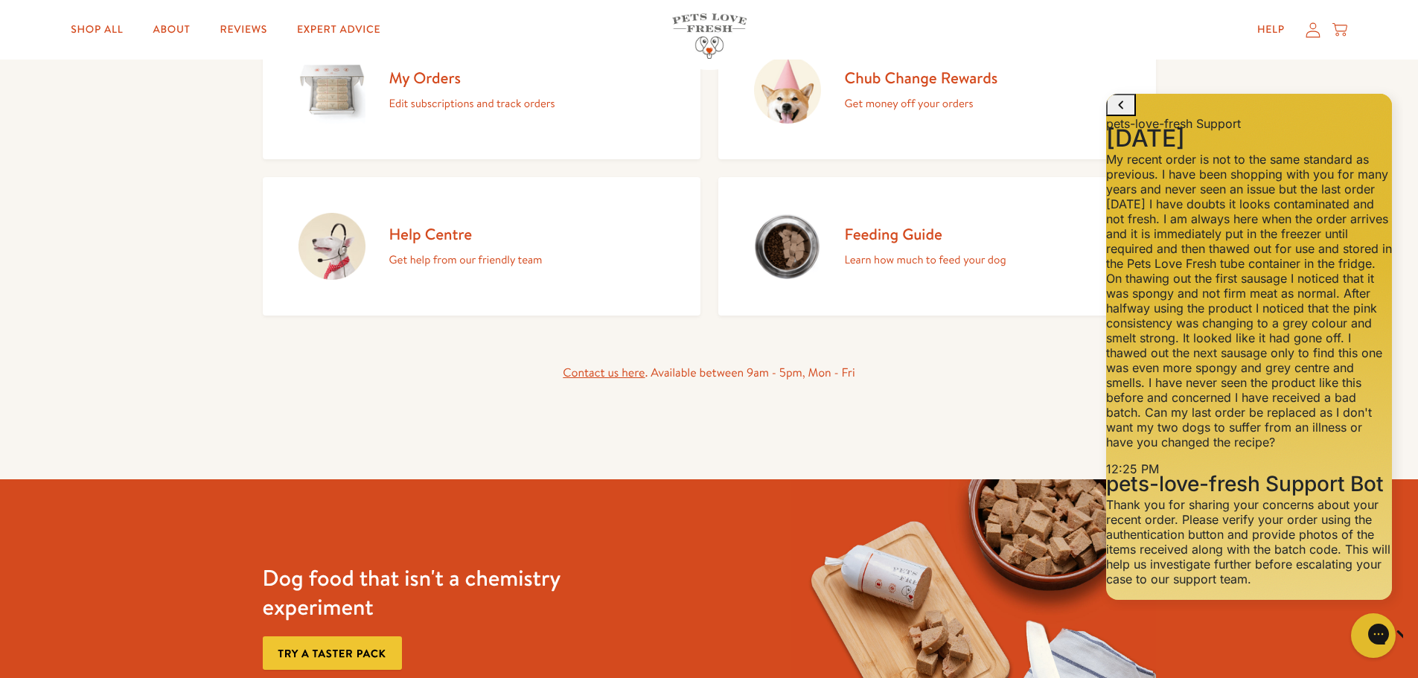
scroll to position [466, 0]
type textarea "~"
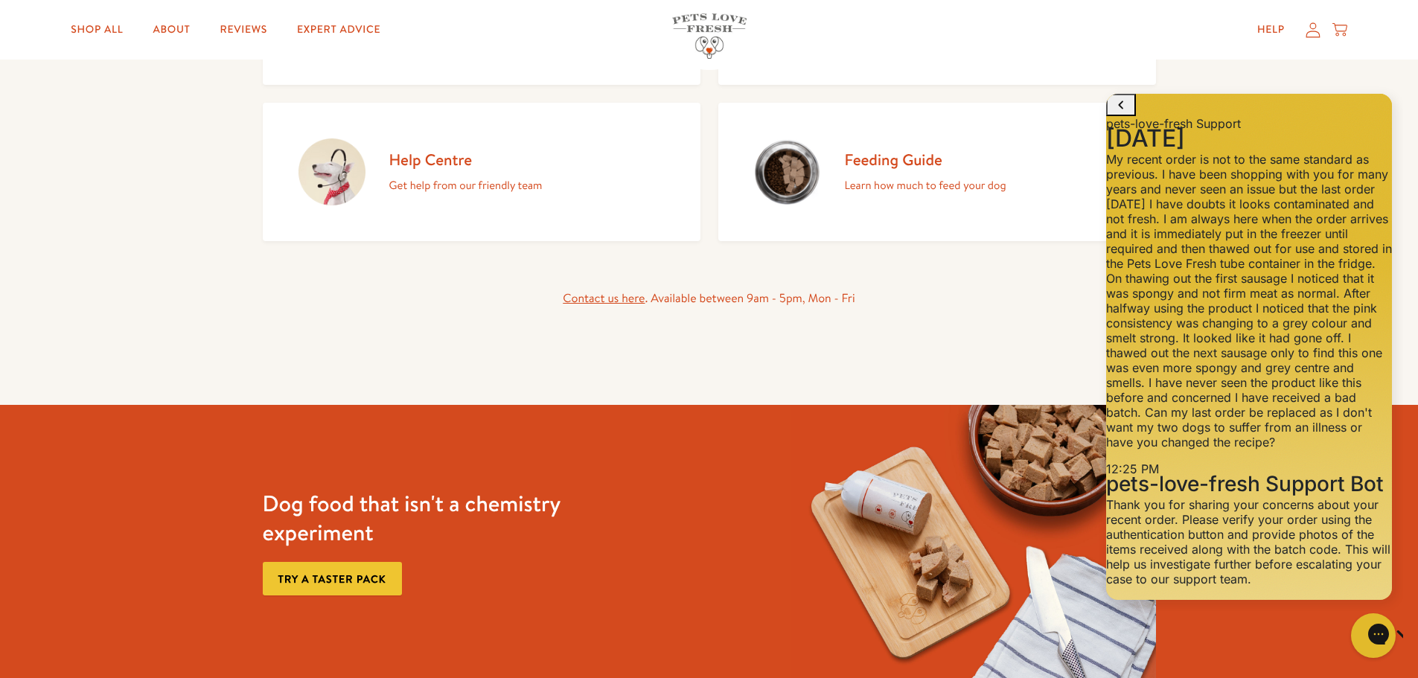
scroll to position [481, 0]
drag, startPoint x: 1217, startPoint y: 564, endPoint x: 1257, endPoint y: 572, distance: 40.5
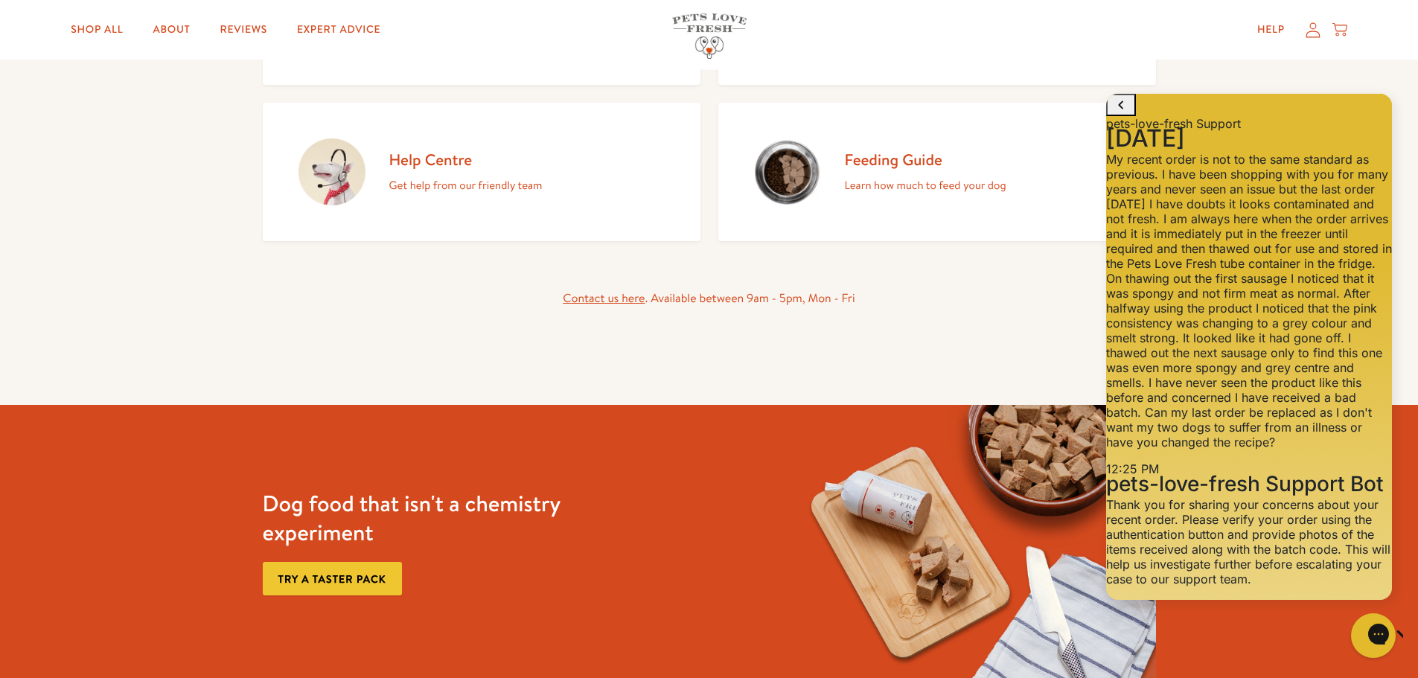
type textarea "Order #133883 Batch No: 28082025. I have now noticed that every sausage is mark…"
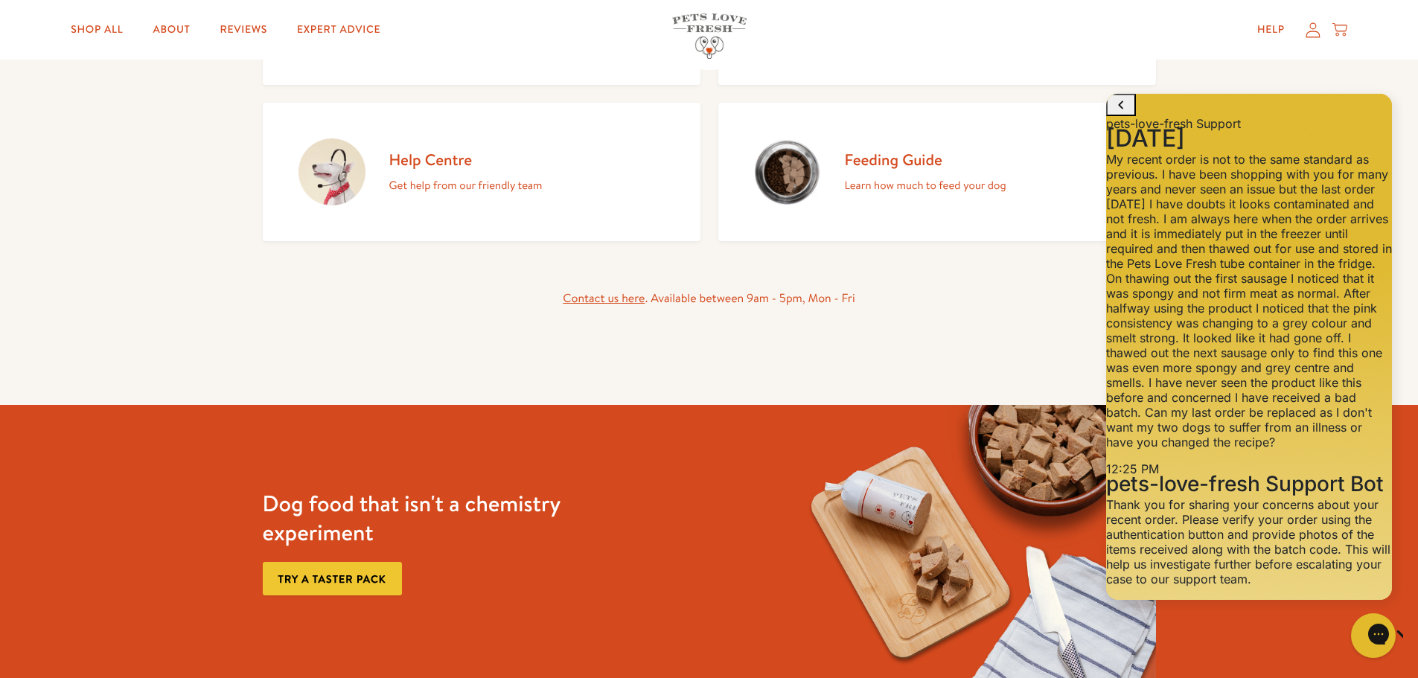
scroll to position [976, 0]
type textarea "susan@thomasestates.co.uk"
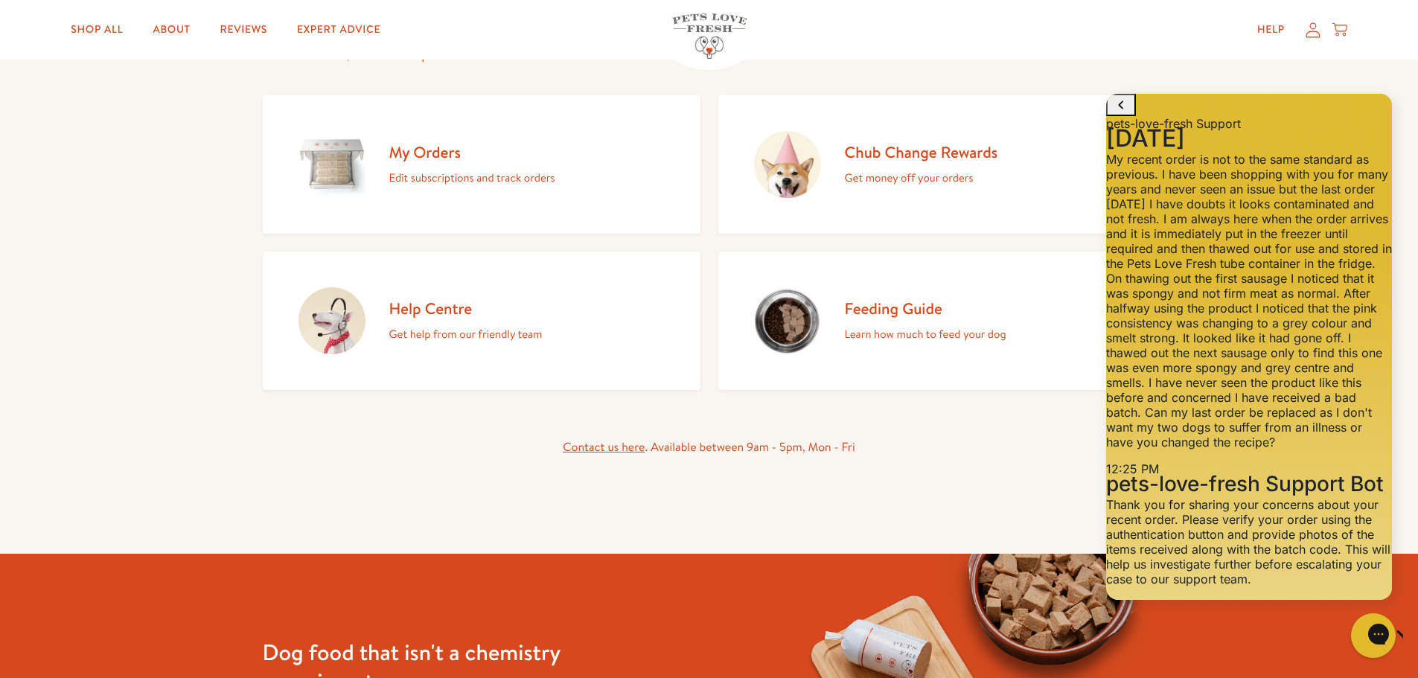
scroll to position [0, 0]
